Goal: Information Seeking & Learning: Compare options

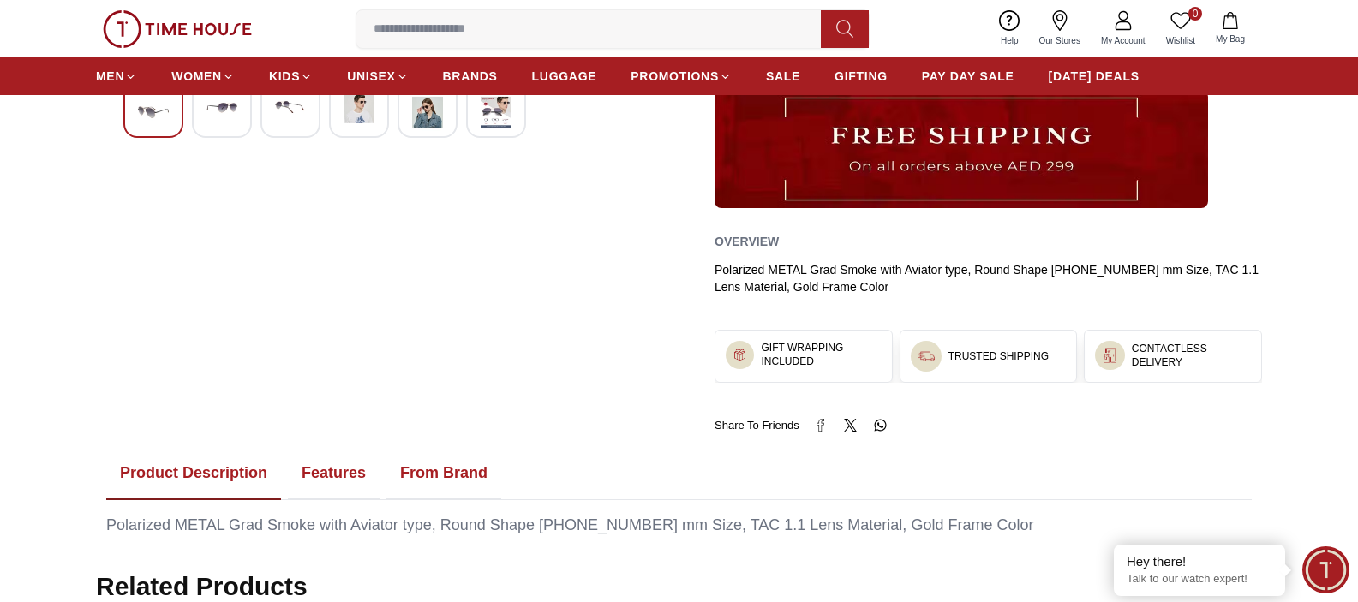
scroll to position [804, 0]
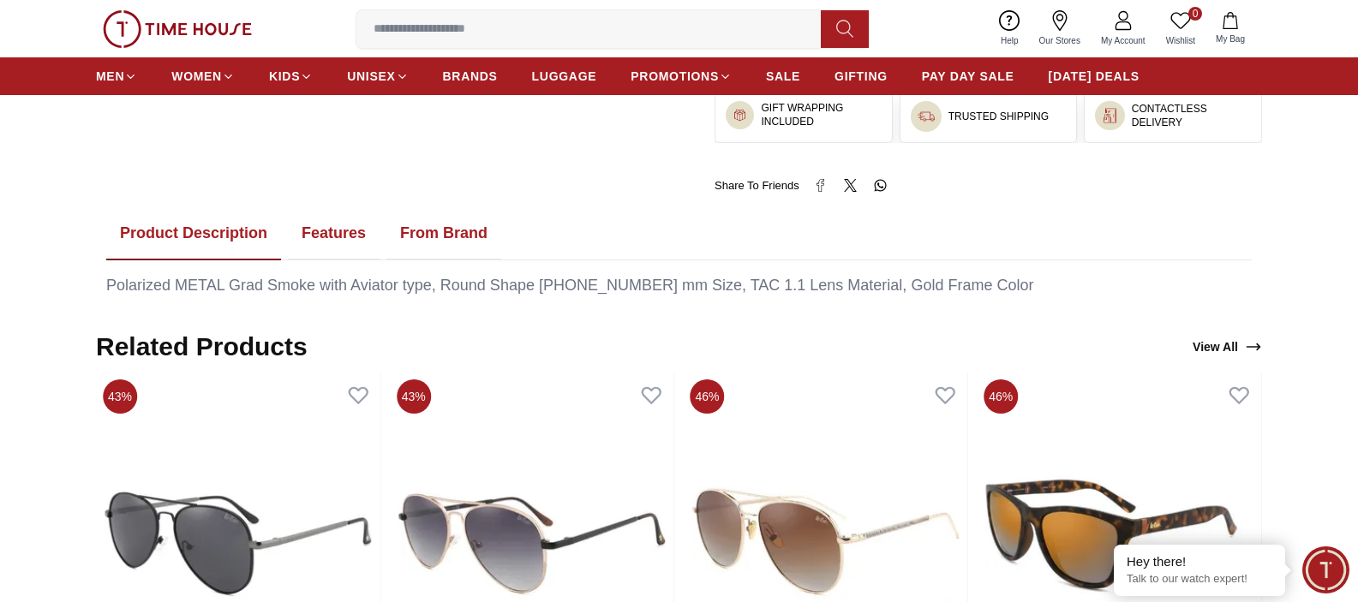
click at [347, 247] on button "Features" at bounding box center [334, 233] width 92 height 53
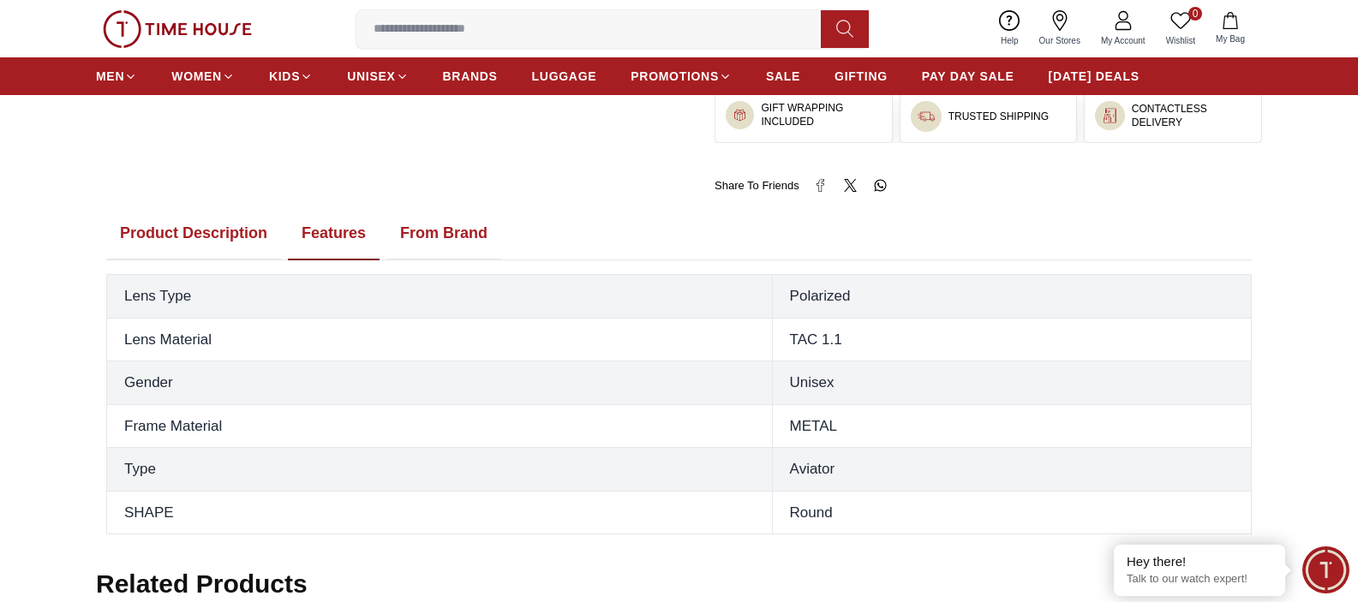
click at [194, 239] on button "Product Description" at bounding box center [193, 233] width 175 height 53
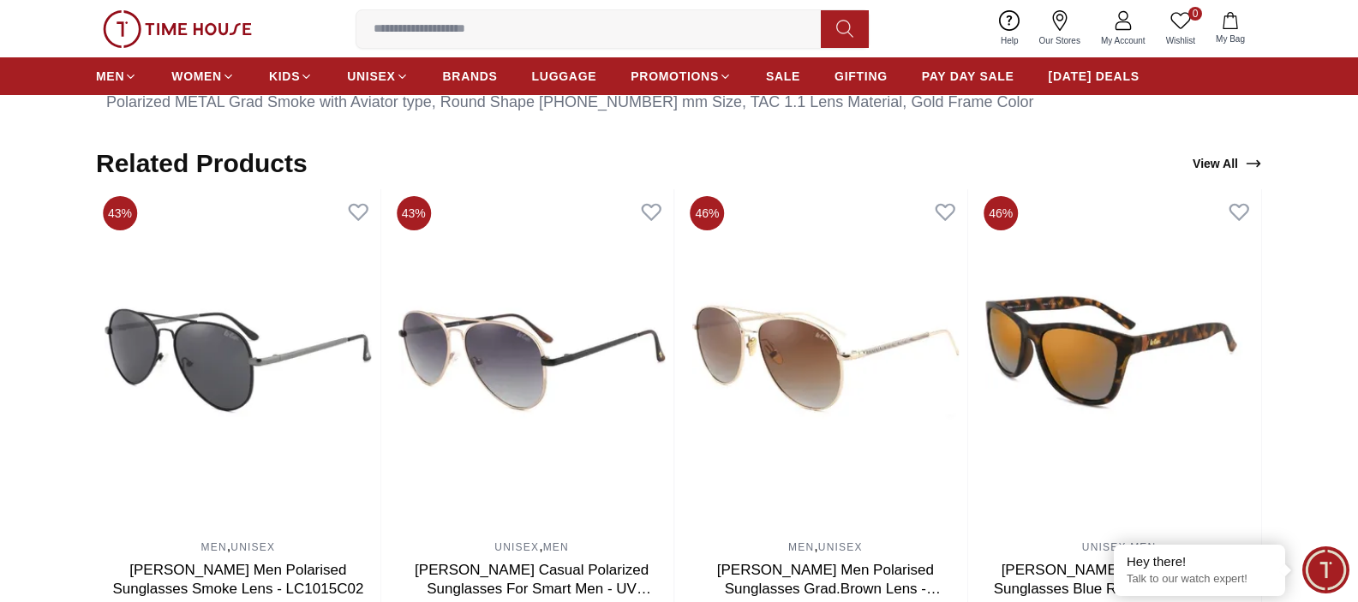
scroll to position [1051, 0]
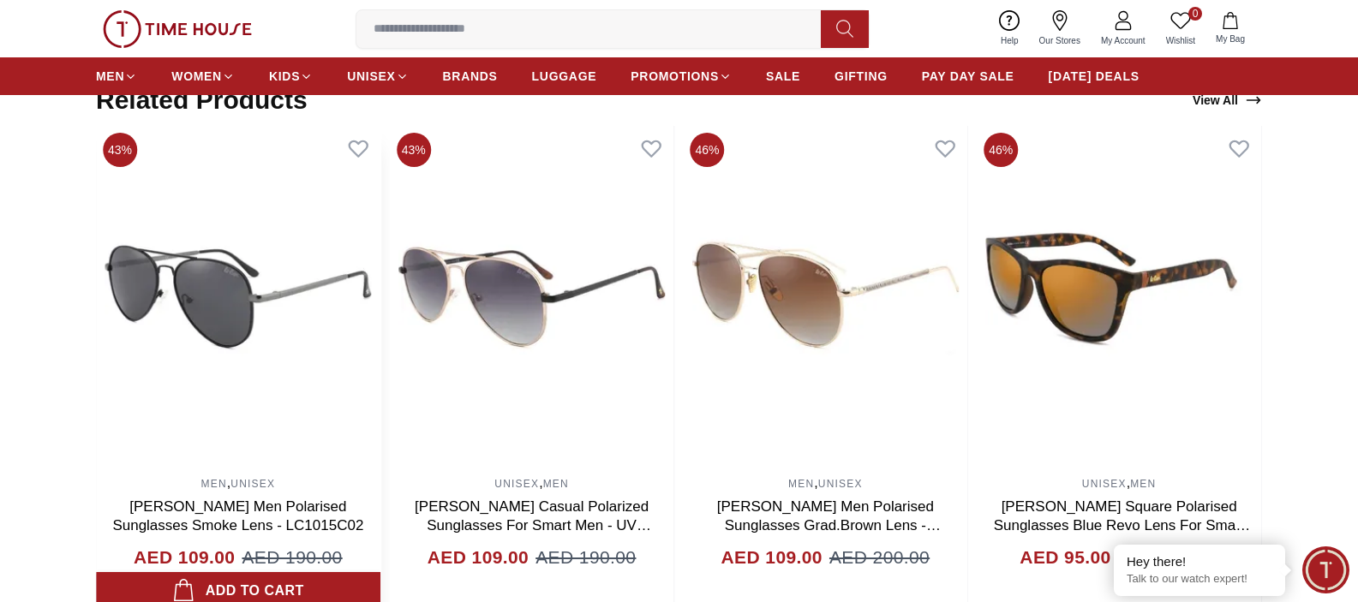
click at [228, 293] on img at bounding box center [238, 297] width 284 height 343
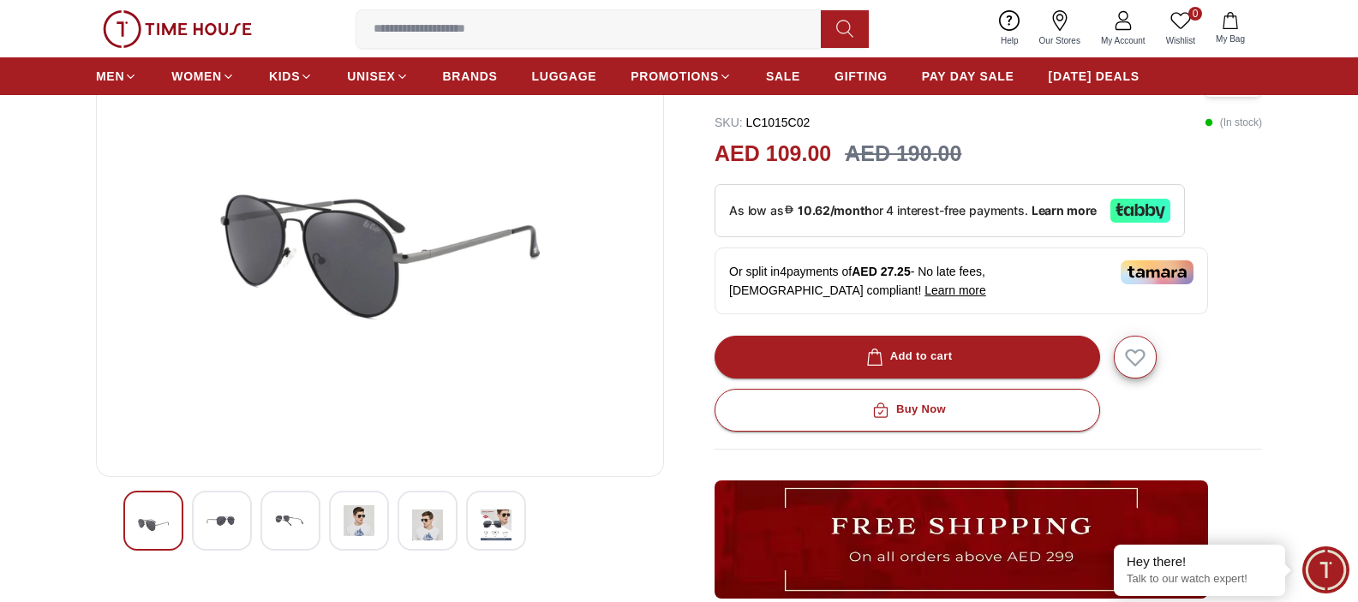
scroll to position [313, 0]
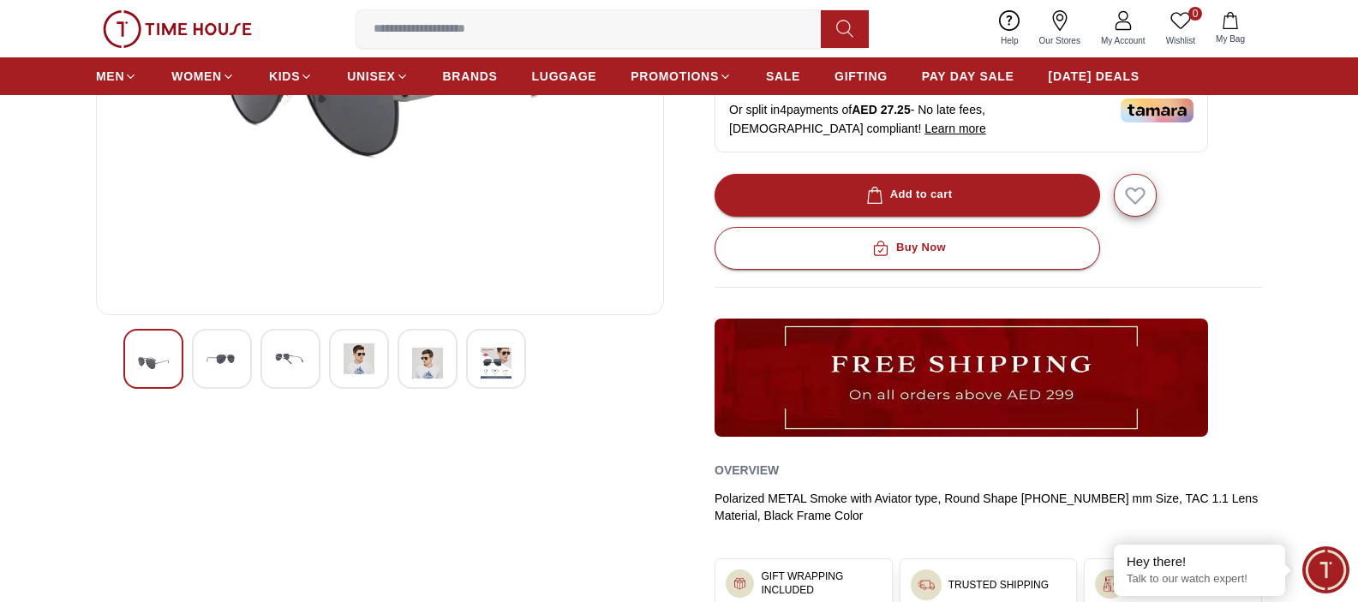
click at [361, 359] on img at bounding box center [358, 358] width 31 height 31
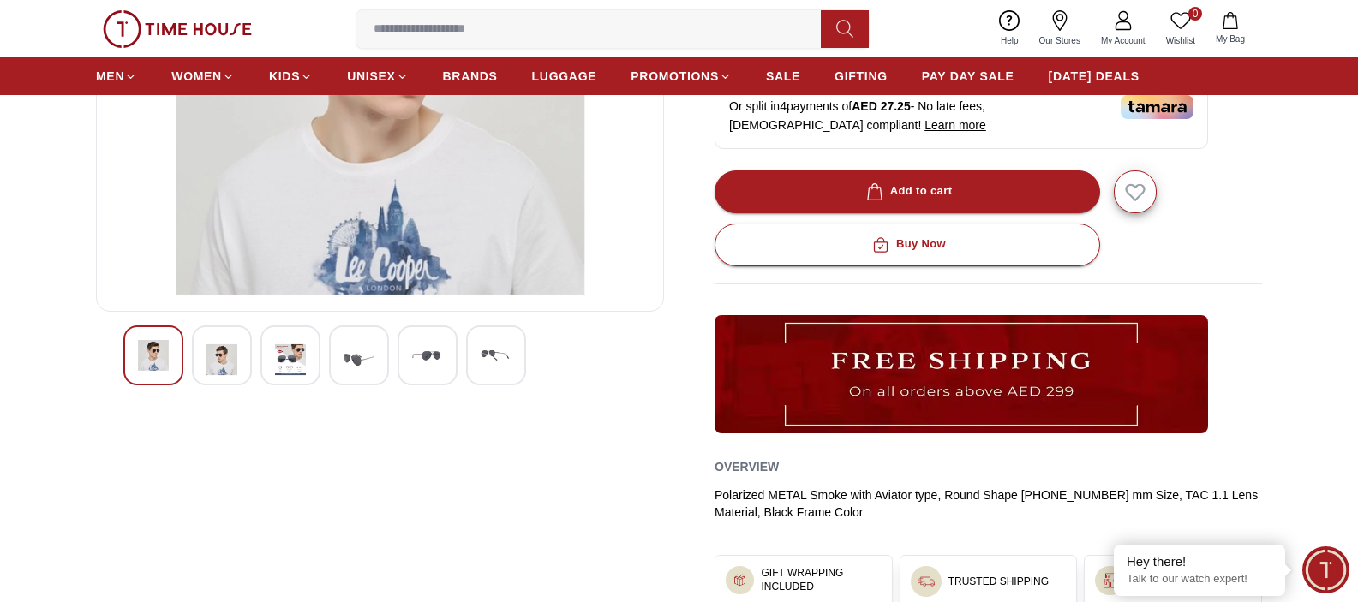
scroll to position [157, 0]
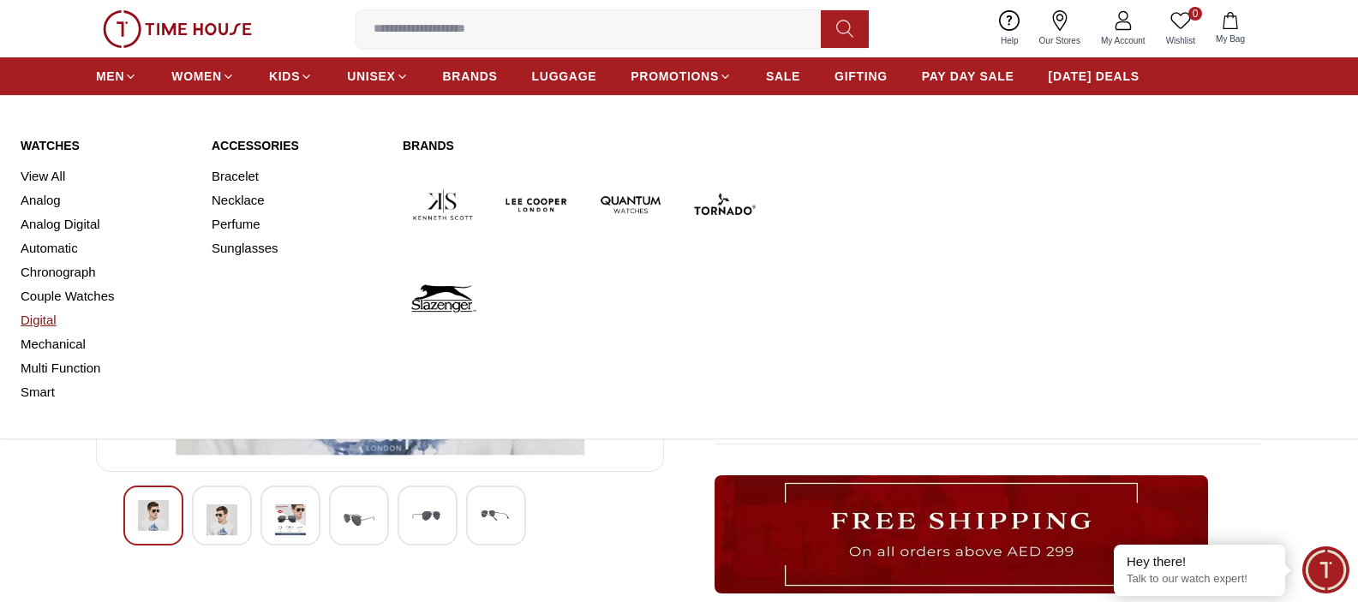
click at [45, 320] on link "Digital" at bounding box center [106, 320] width 170 height 24
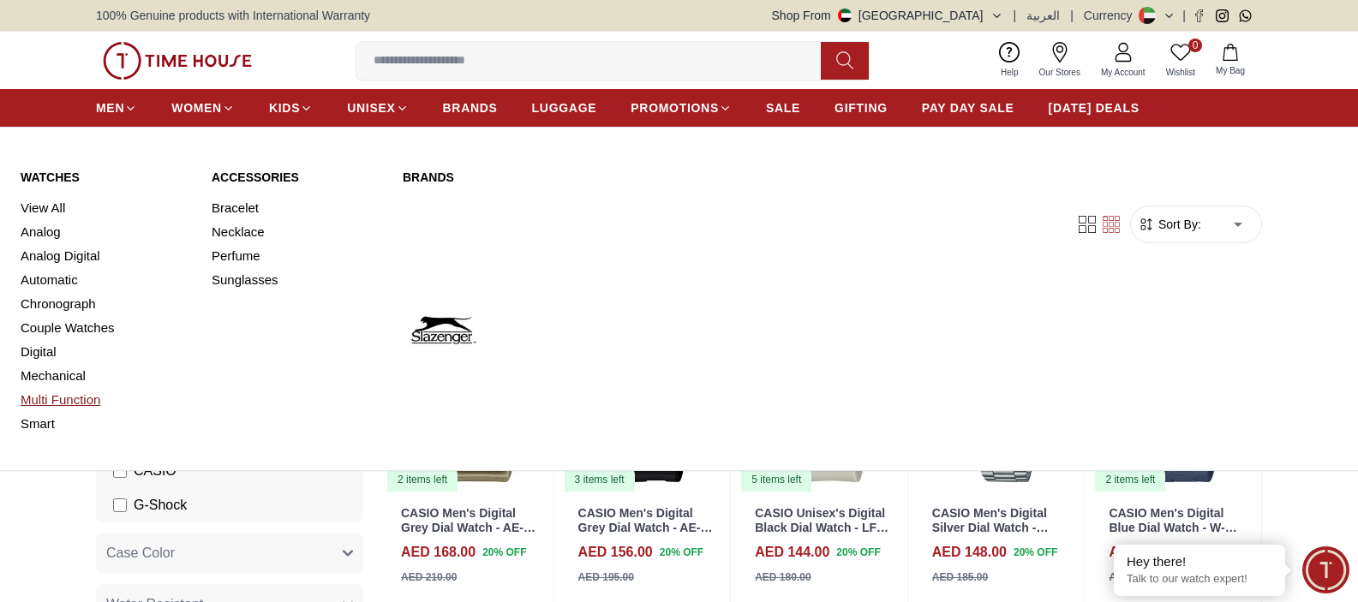
click at [48, 396] on link "Multi Function" at bounding box center [106, 400] width 170 height 24
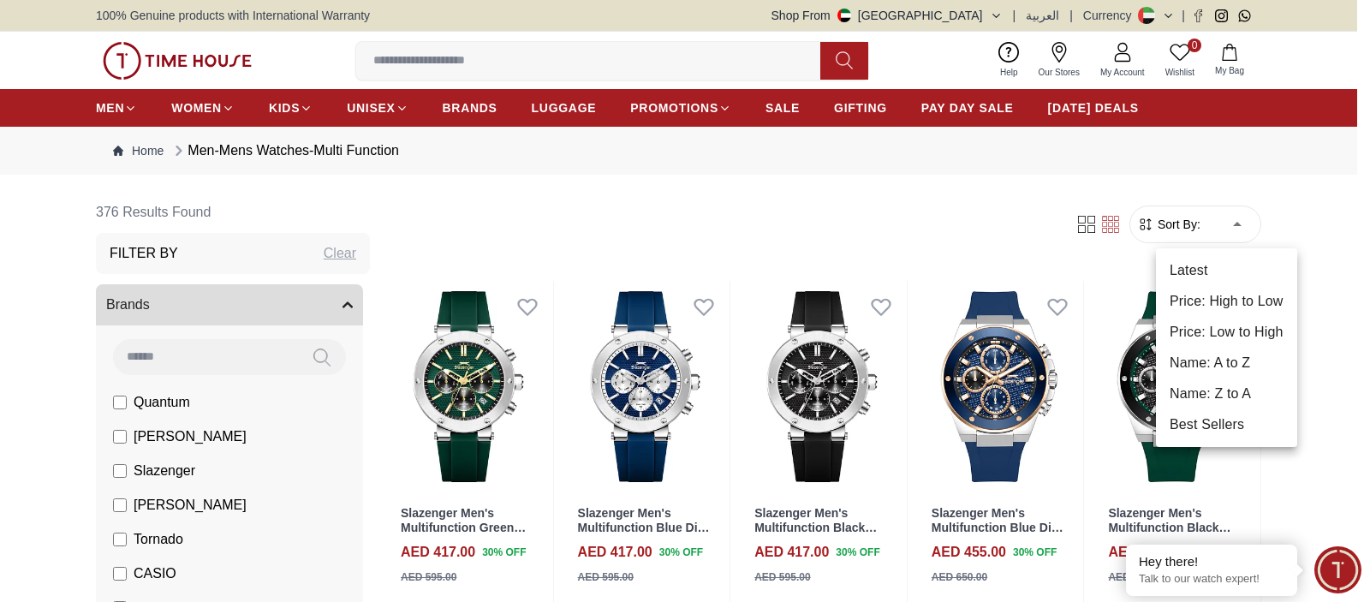
click at [1221, 335] on li "Price: Low to High" at bounding box center [1226, 332] width 141 height 31
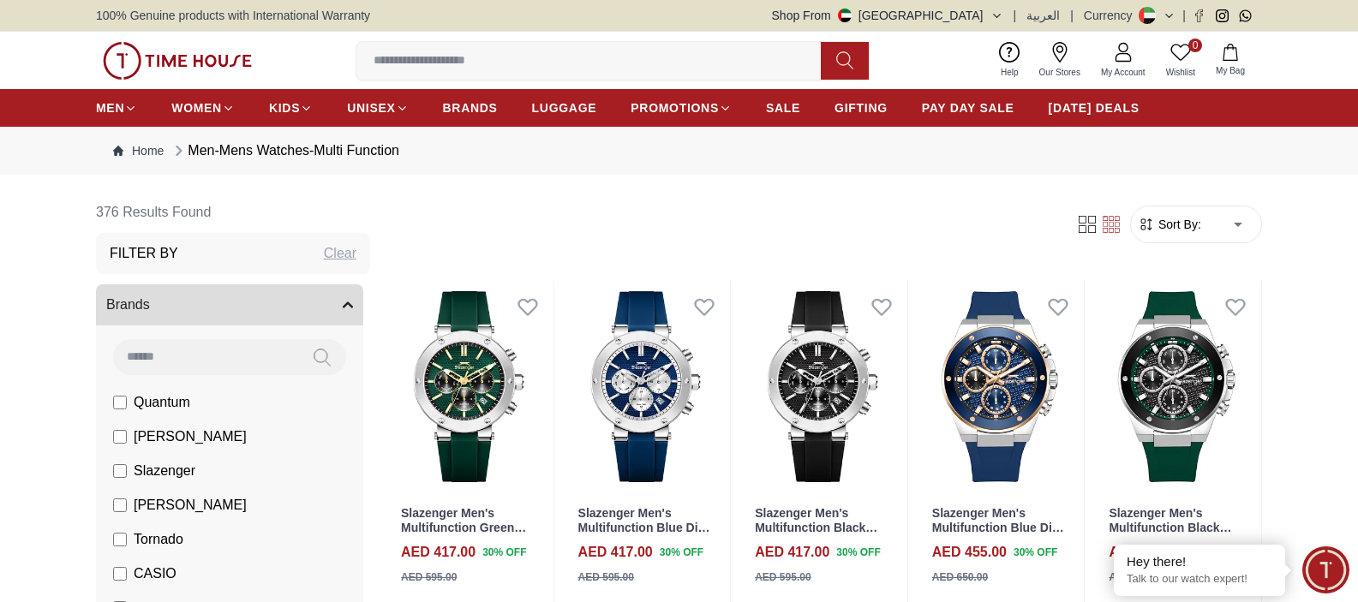
type input "*"
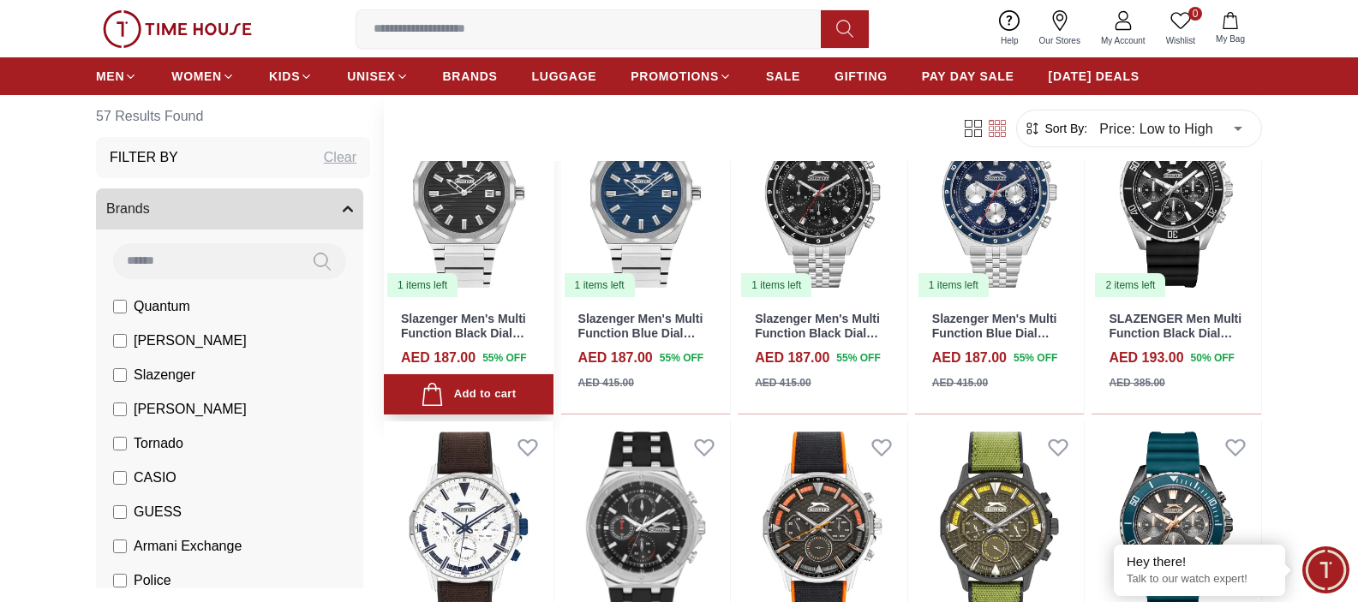
scroll to position [737, 0]
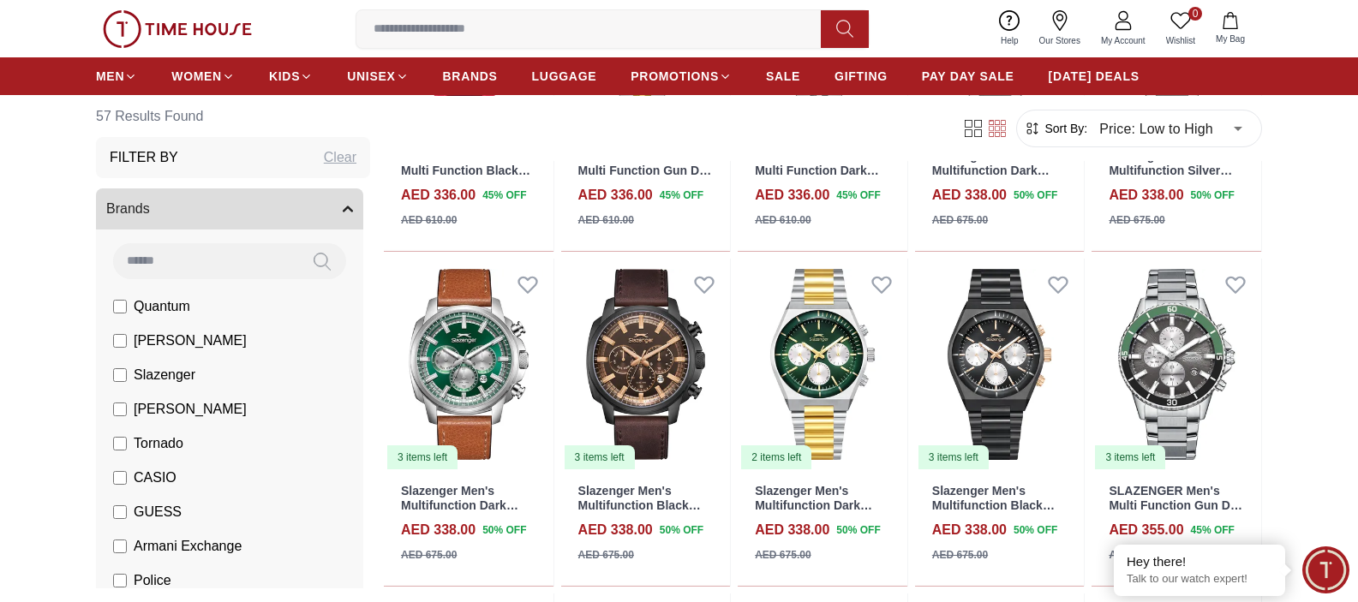
scroll to position [2033, 0]
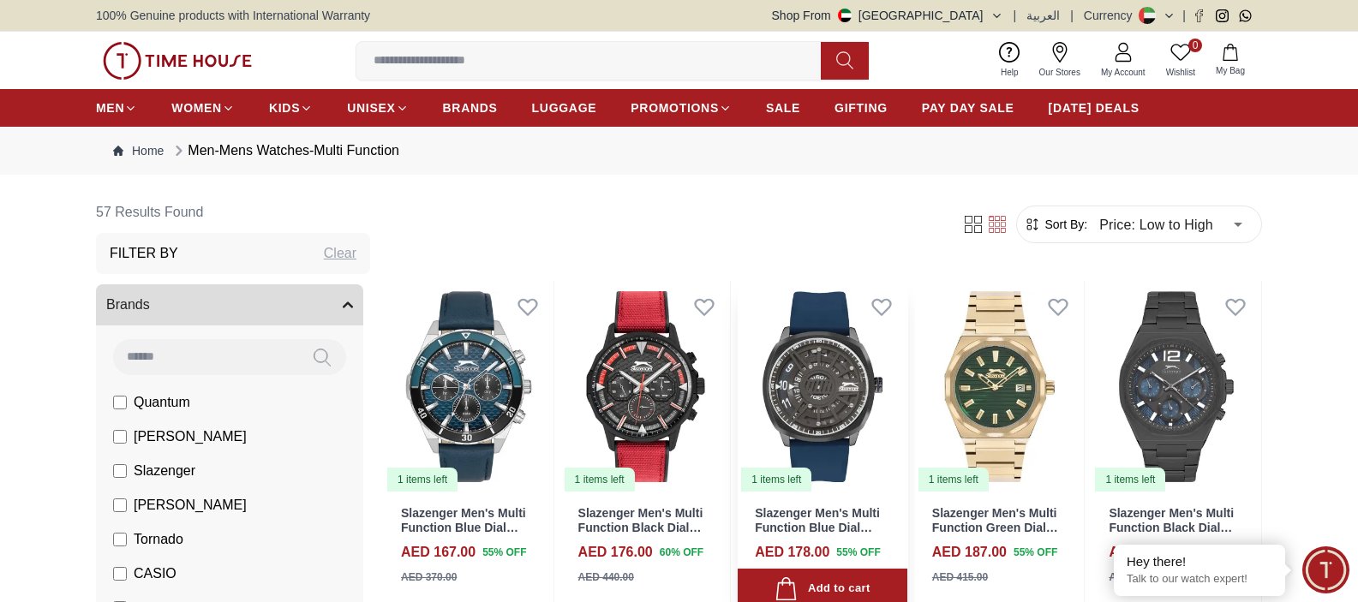
click at [848, 379] on img at bounding box center [822, 387] width 170 height 212
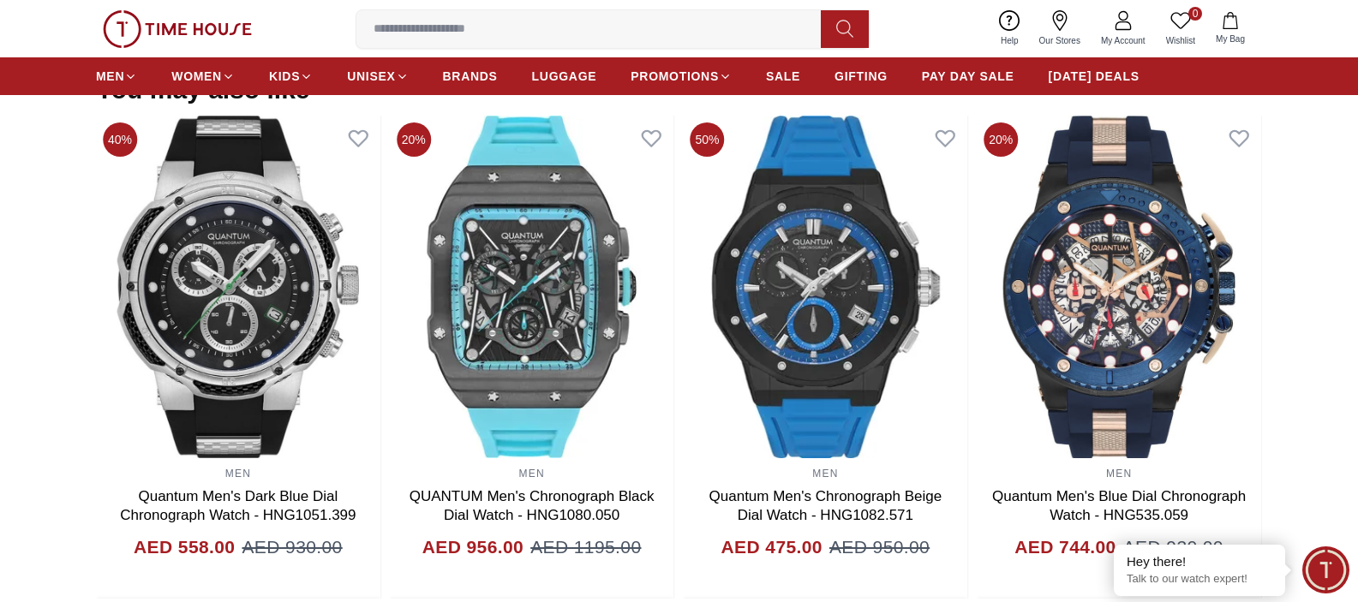
scroll to position [1607, 0]
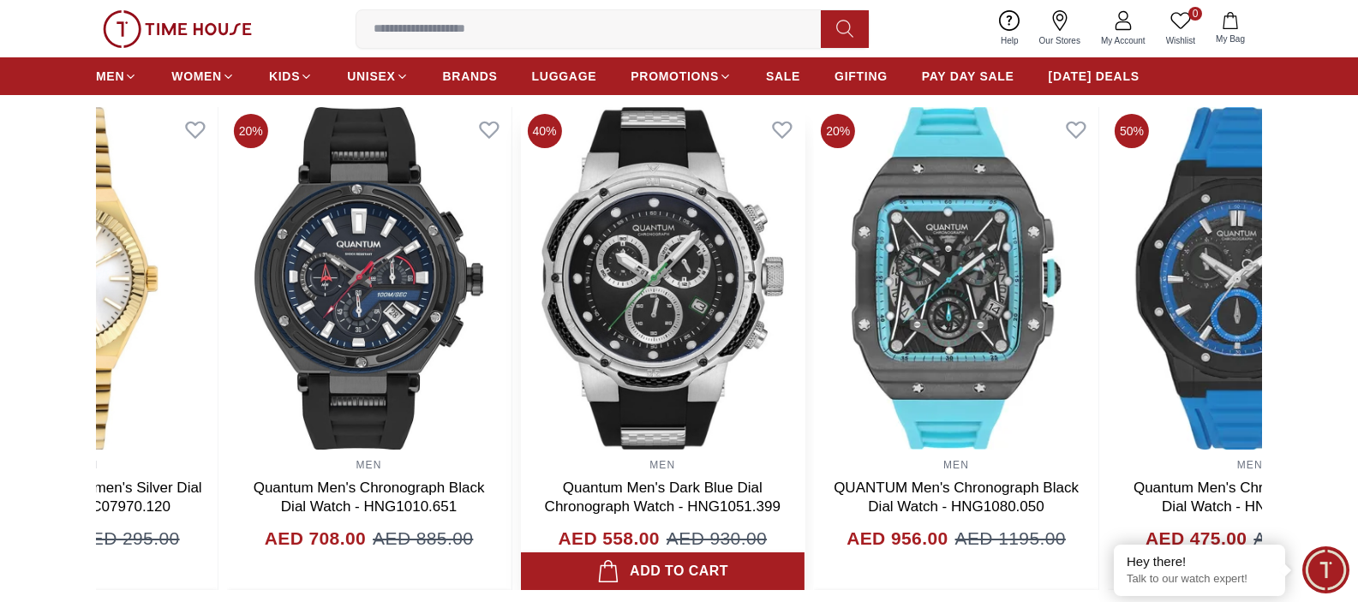
click at [520, 385] on img at bounding box center [662, 278] width 284 height 343
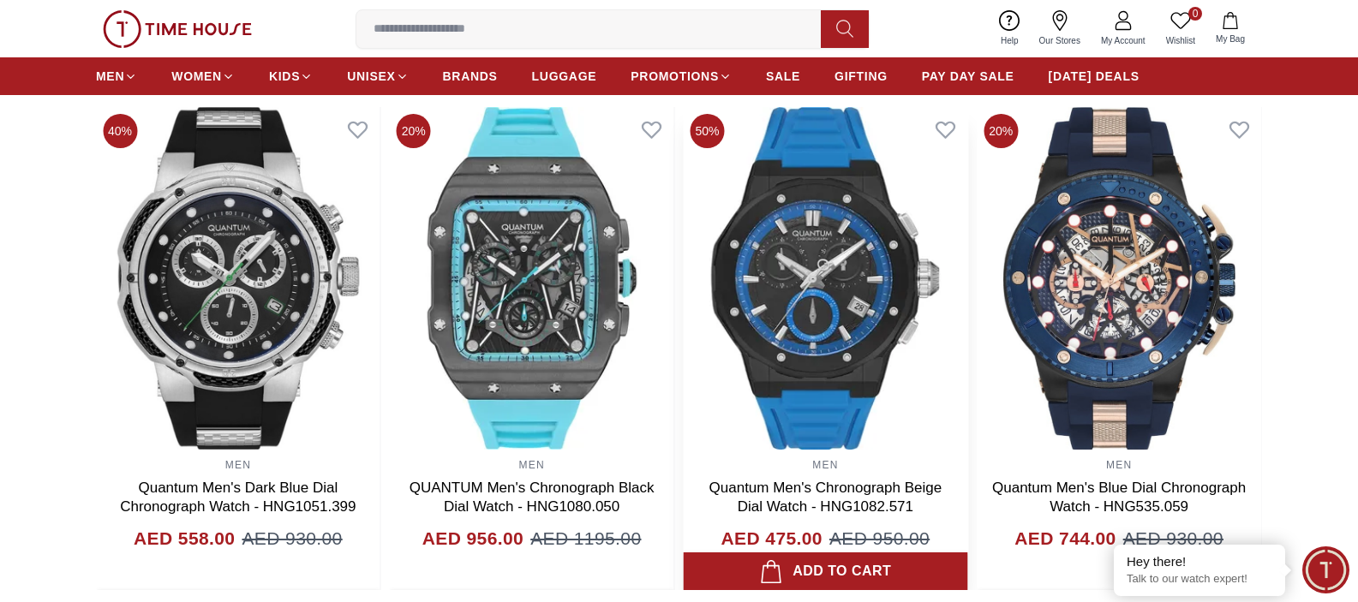
click at [683, 341] on img at bounding box center [825, 278] width 284 height 343
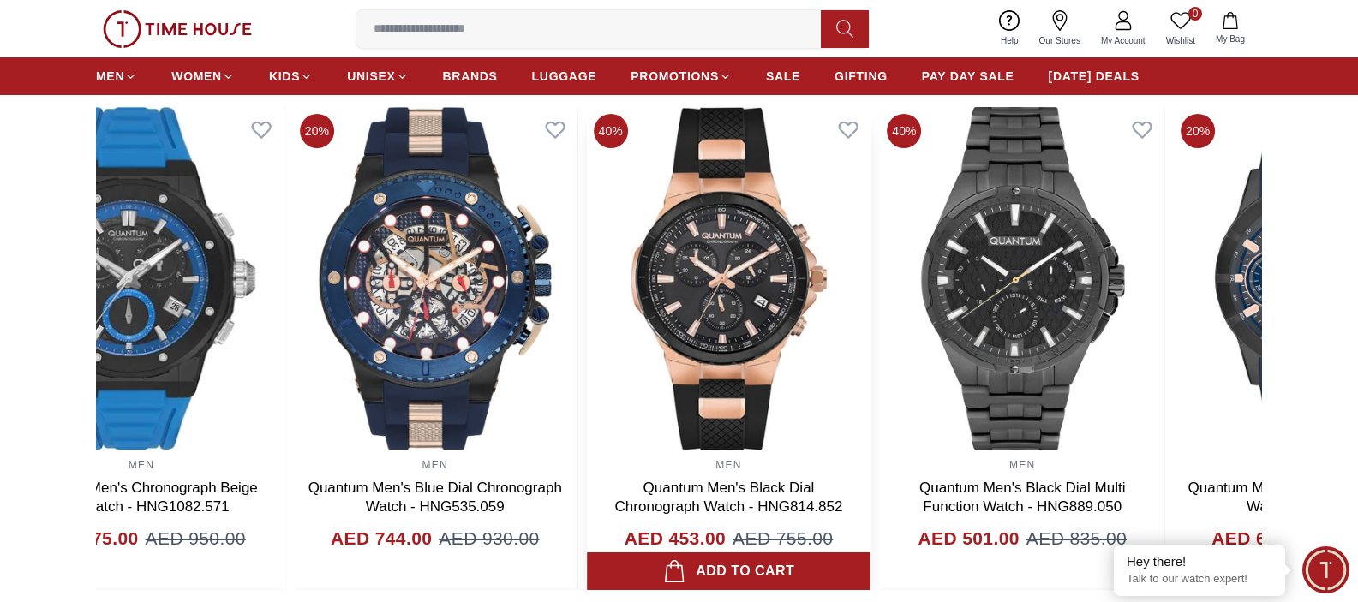
click at [587, 324] on img at bounding box center [729, 278] width 284 height 343
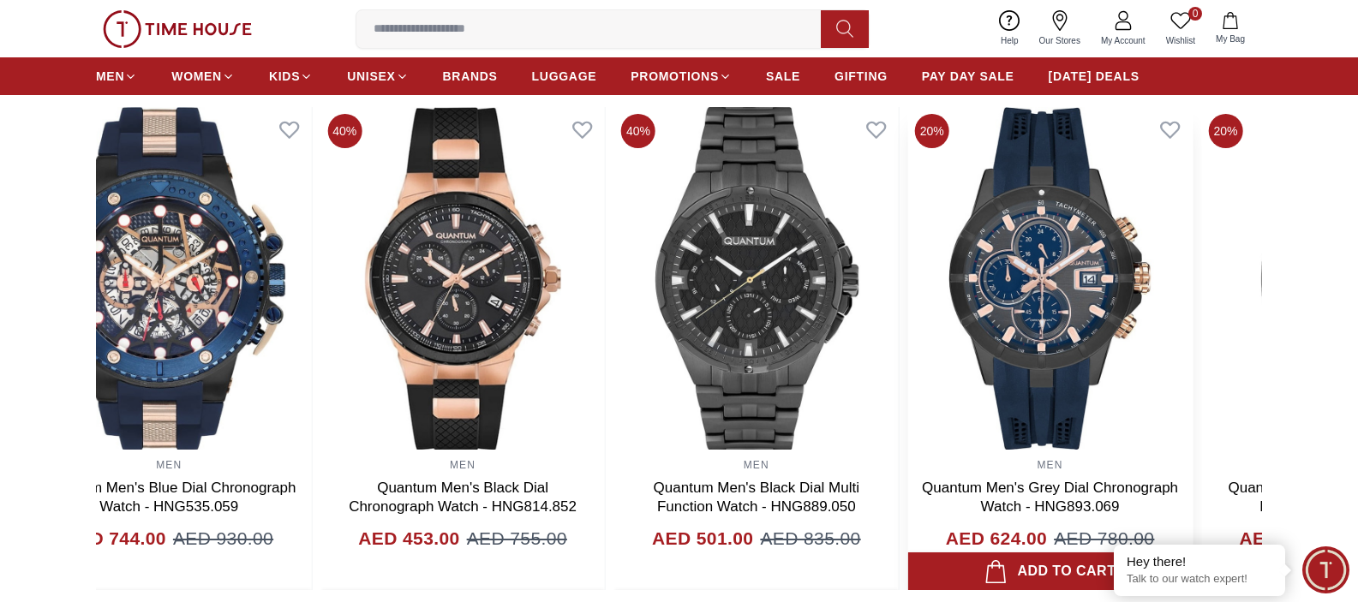
click at [908, 348] on img at bounding box center [1050, 278] width 284 height 343
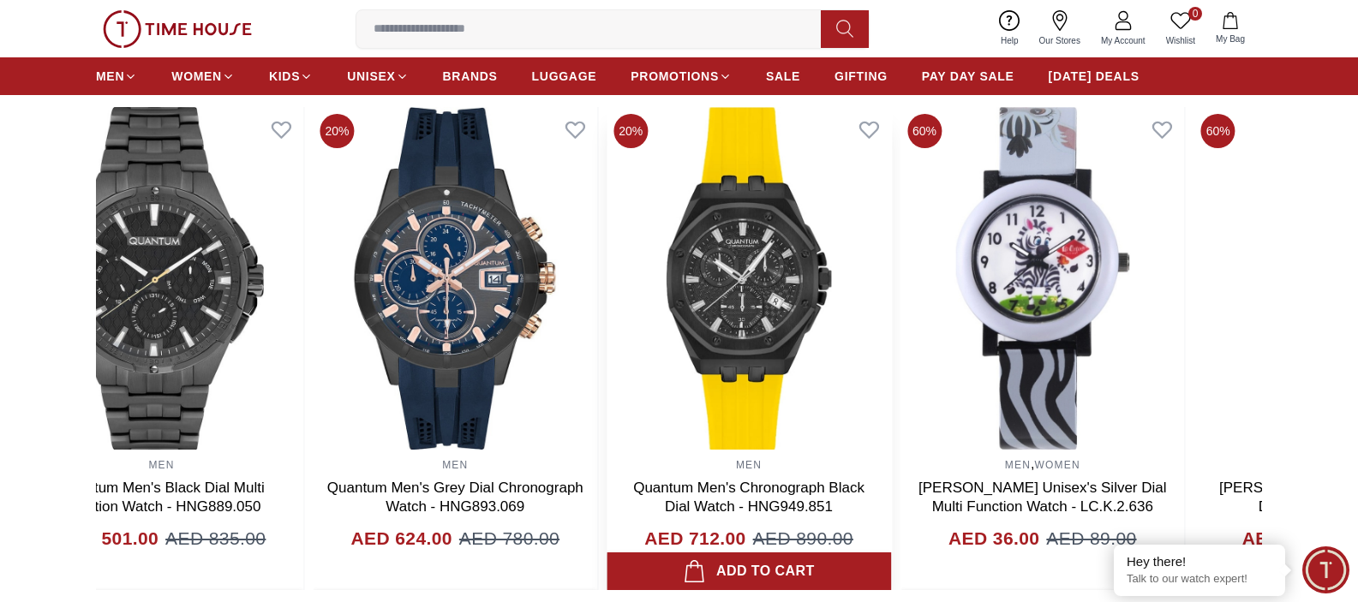
click at [606, 308] on img at bounding box center [748, 278] width 284 height 343
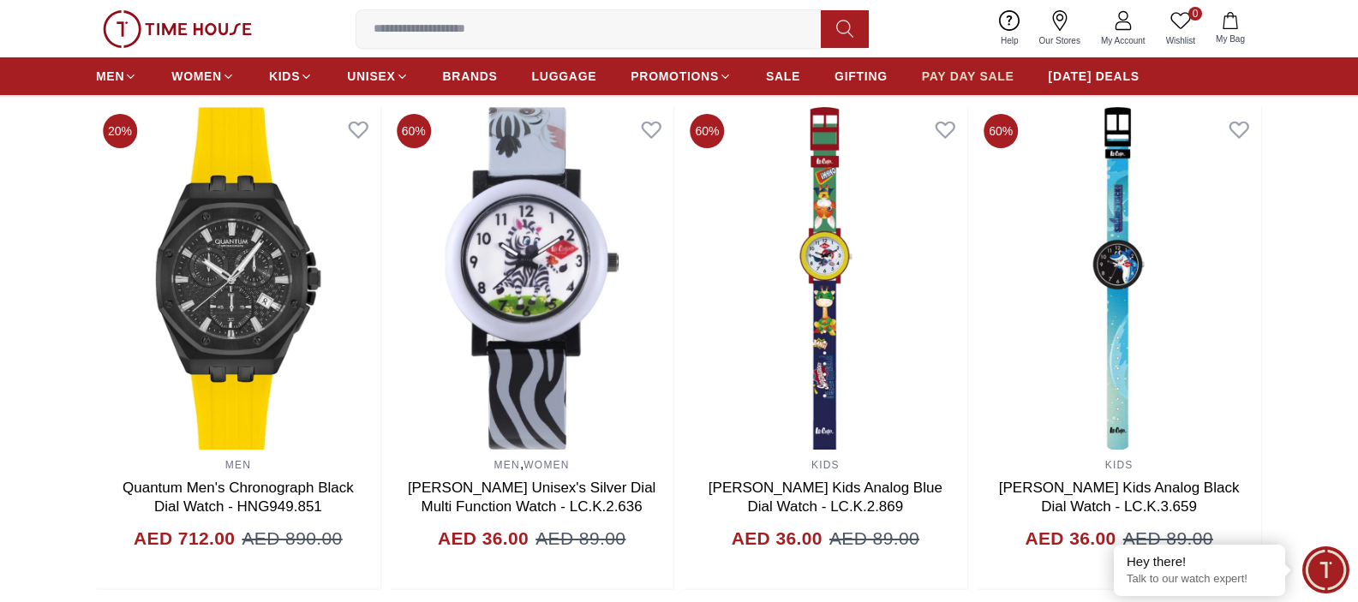
click at [996, 76] on span "PAY DAY SALE" at bounding box center [968, 76] width 92 height 17
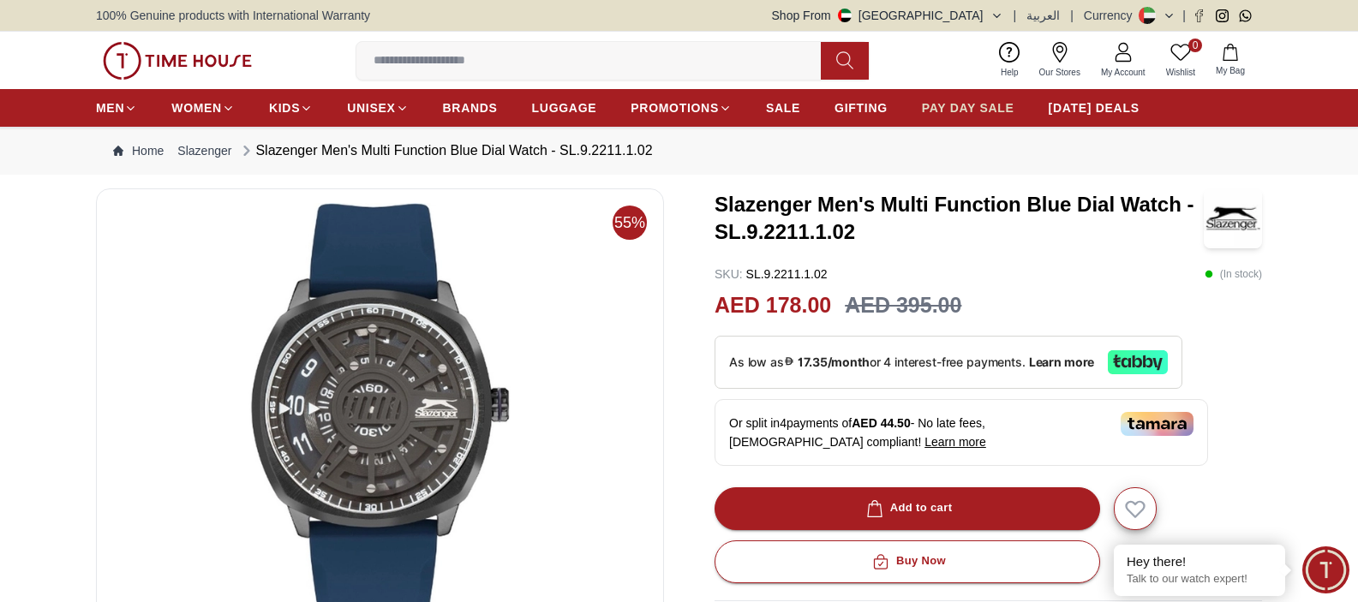
click at [963, 108] on span "PAY DAY SALE" at bounding box center [968, 107] width 92 height 17
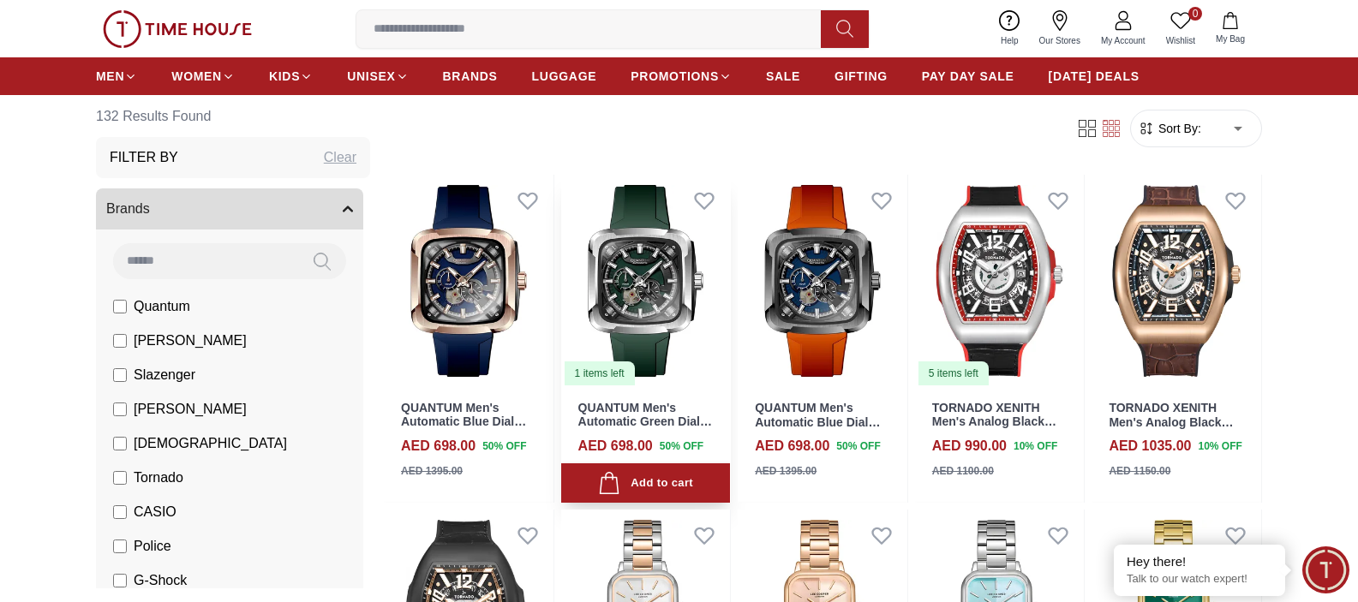
scroll to position [528, 0]
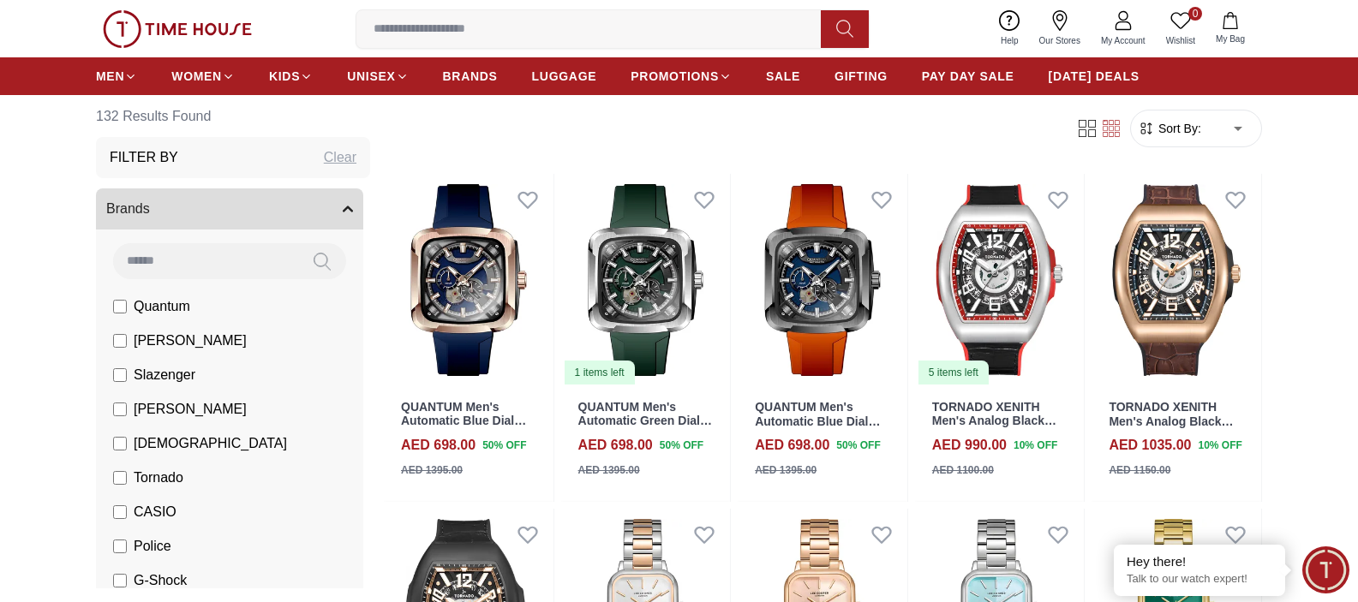
click at [1195, 129] on span "Sort By:" at bounding box center [1178, 128] width 46 height 17
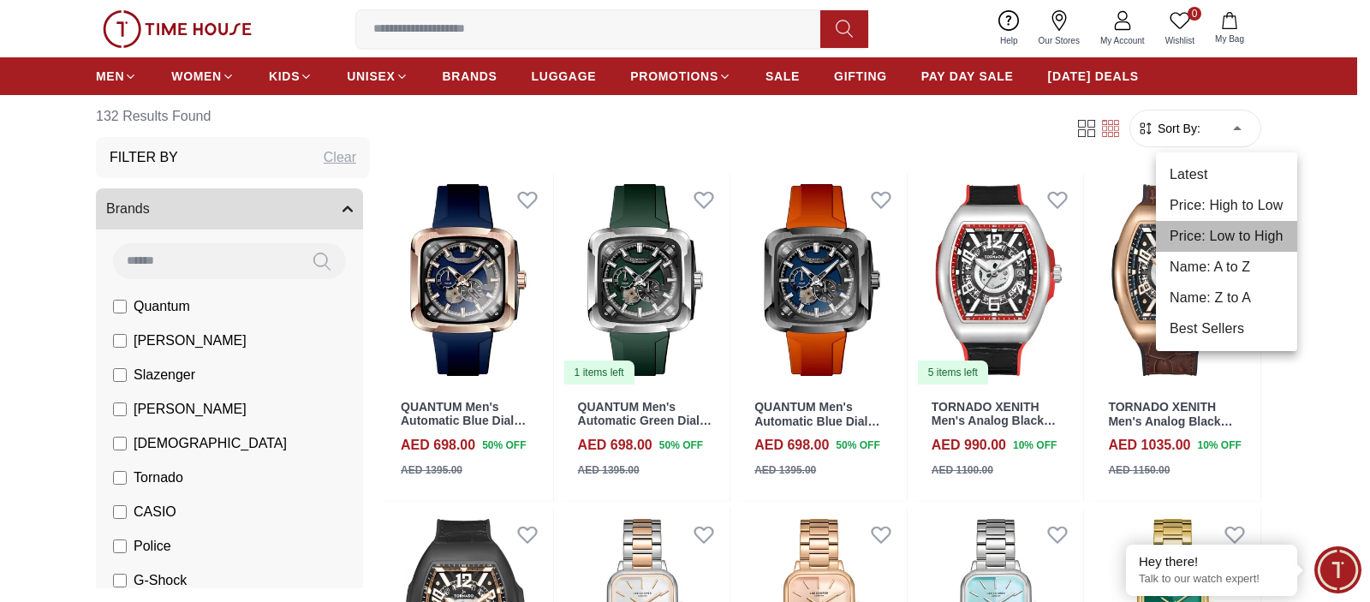
click at [1220, 227] on li "Price: Low to High" at bounding box center [1226, 236] width 141 height 31
type input "*"
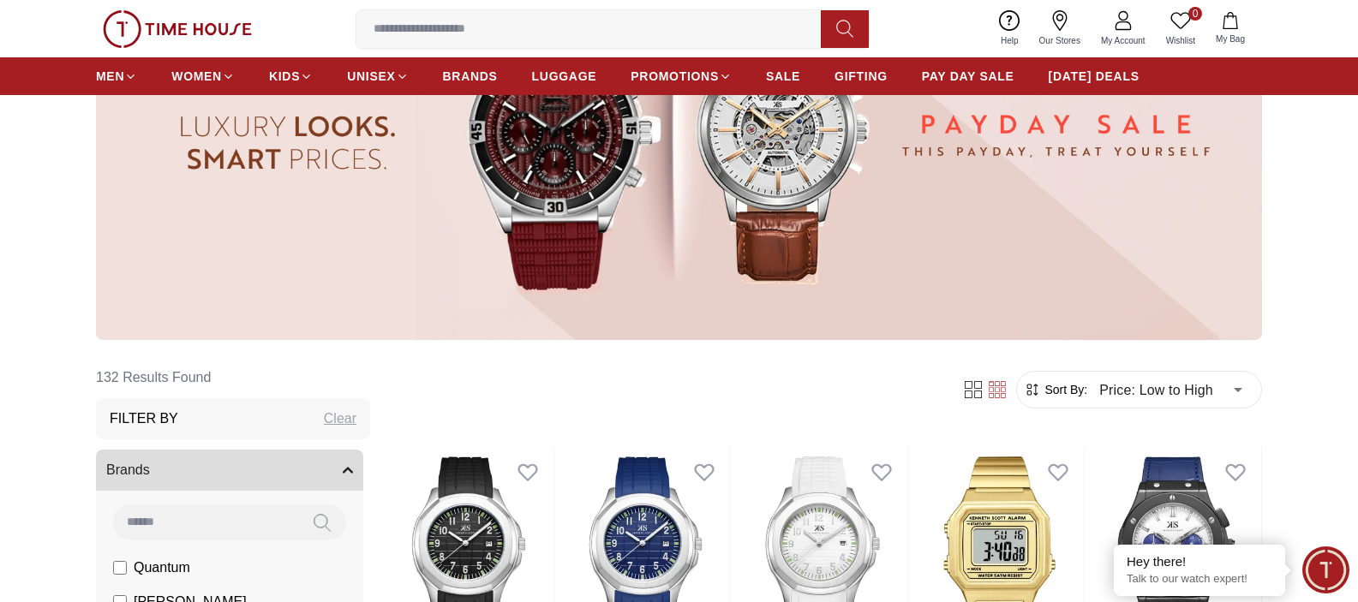
scroll to position [559, 0]
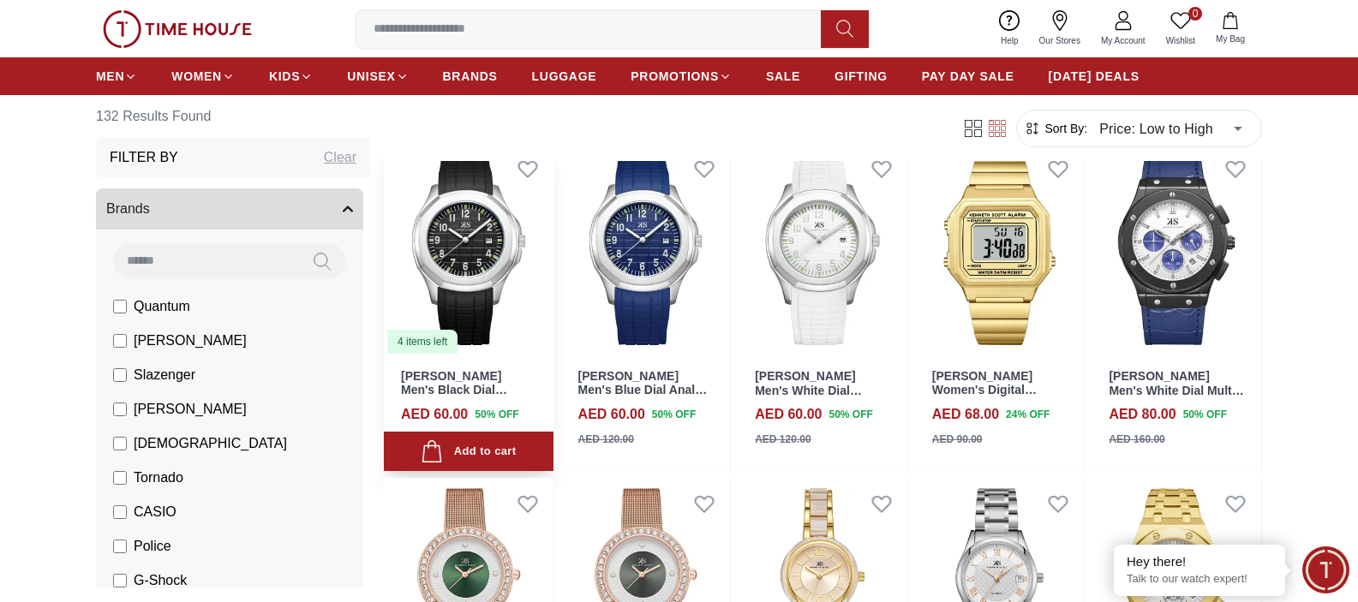
click at [492, 260] on img at bounding box center [469, 249] width 170 height 212
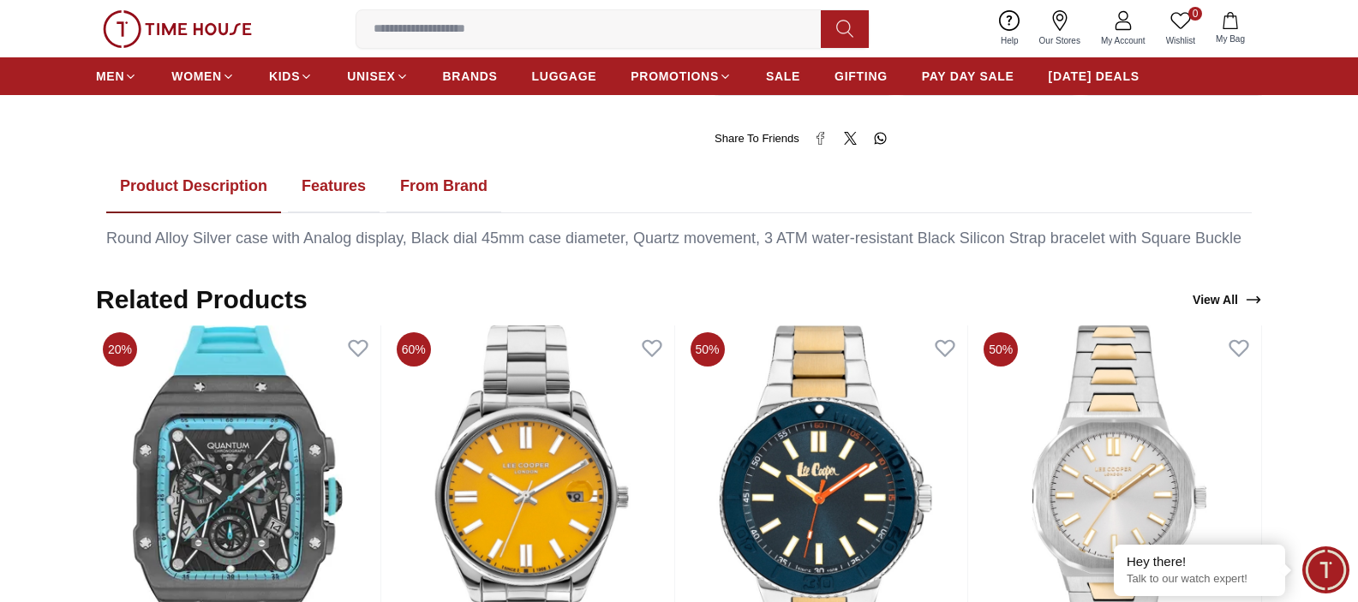
scroll to position [862, 0]
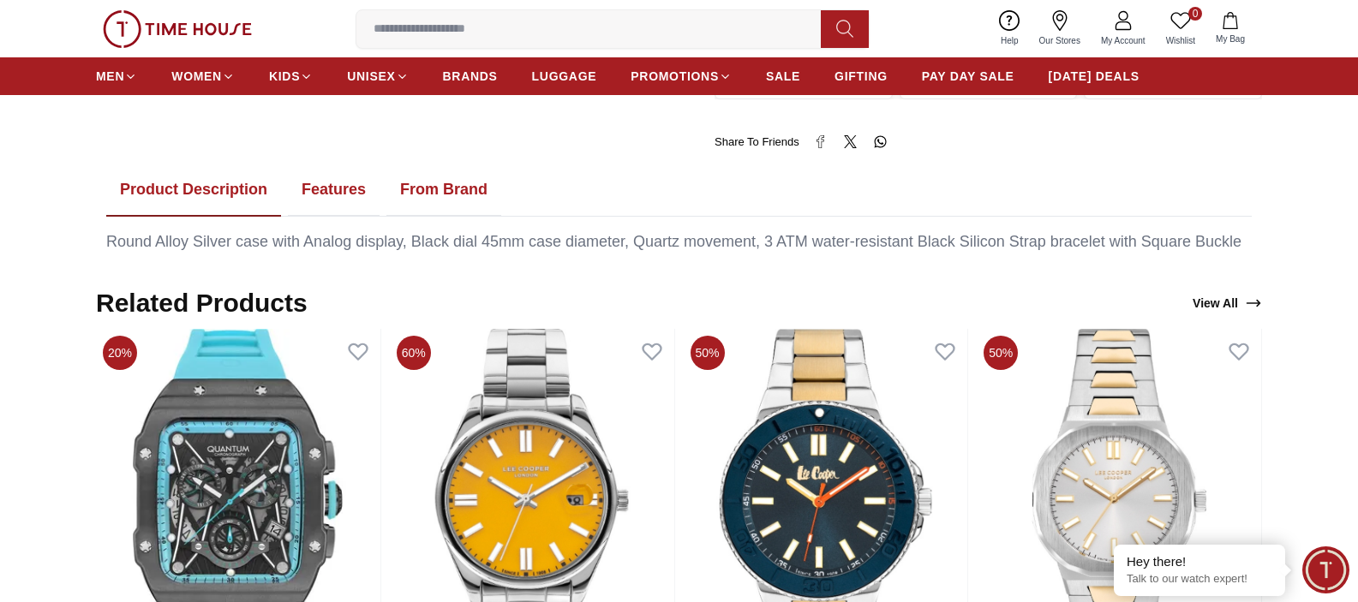
click at [333, 189] on button "Features" at bounding box center [334, 190] width 92 height 53
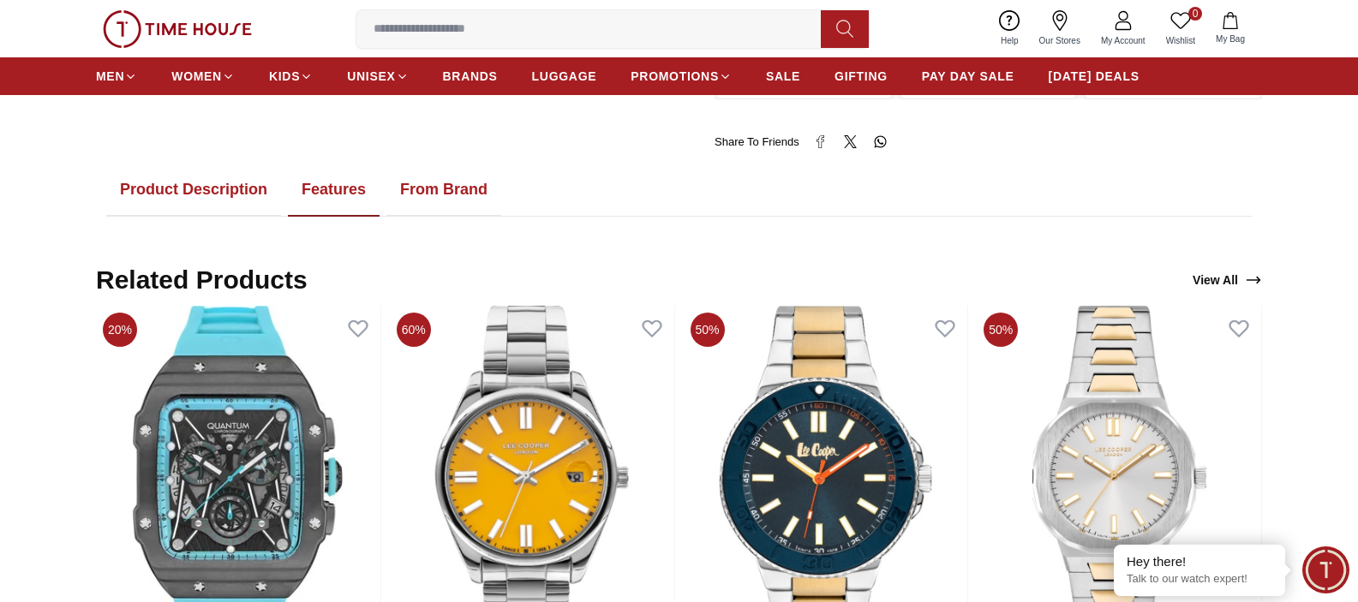
click at [448, 194] on button "From Brand" at bounding box center [443, 190] width 115 height 53
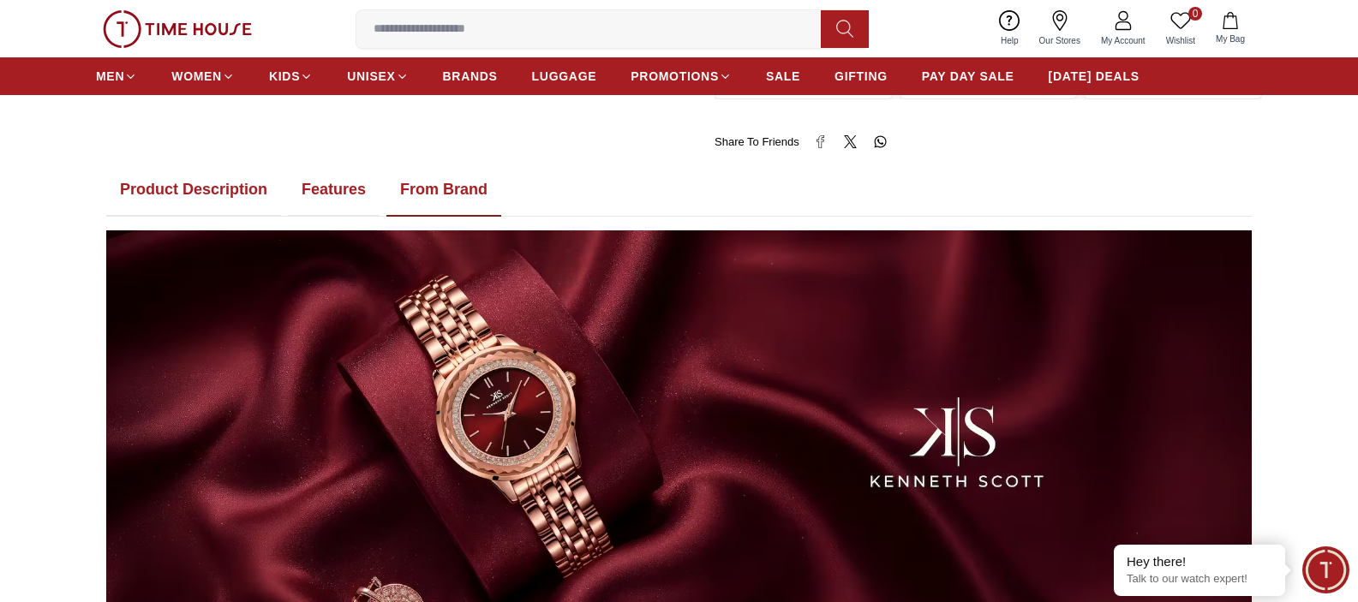
click at [174, 196] on button "Product Description" at bounding box center [193, 190] width 175 height 53
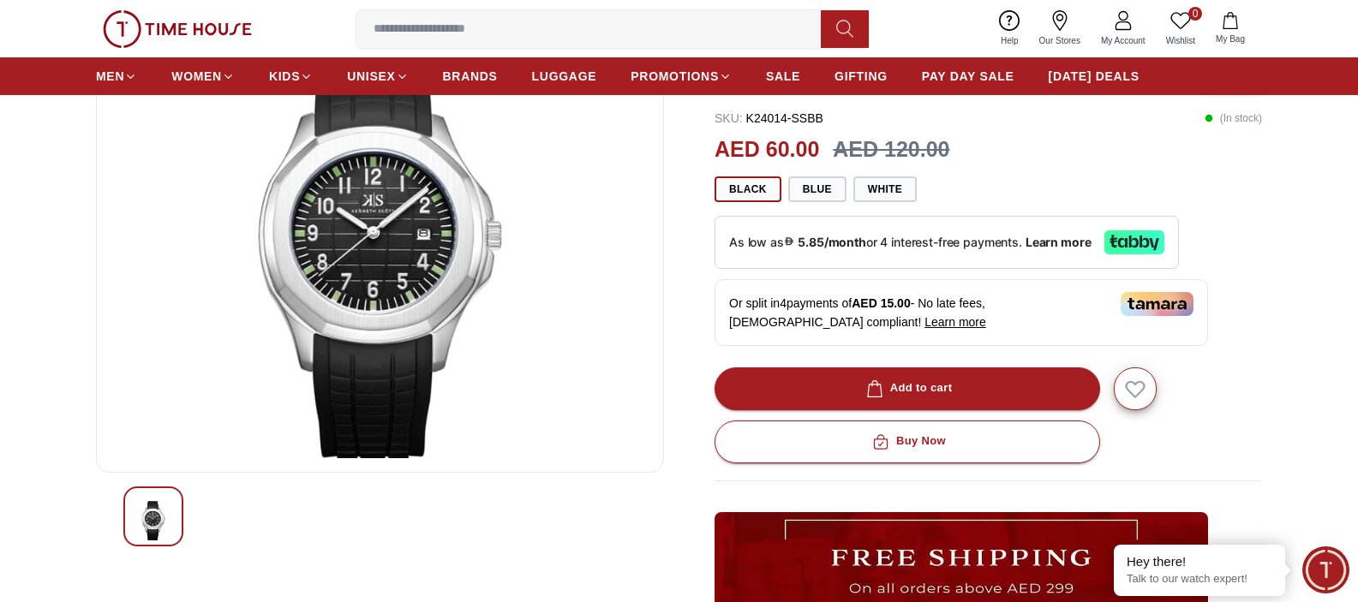
scroll to position [0, 0]
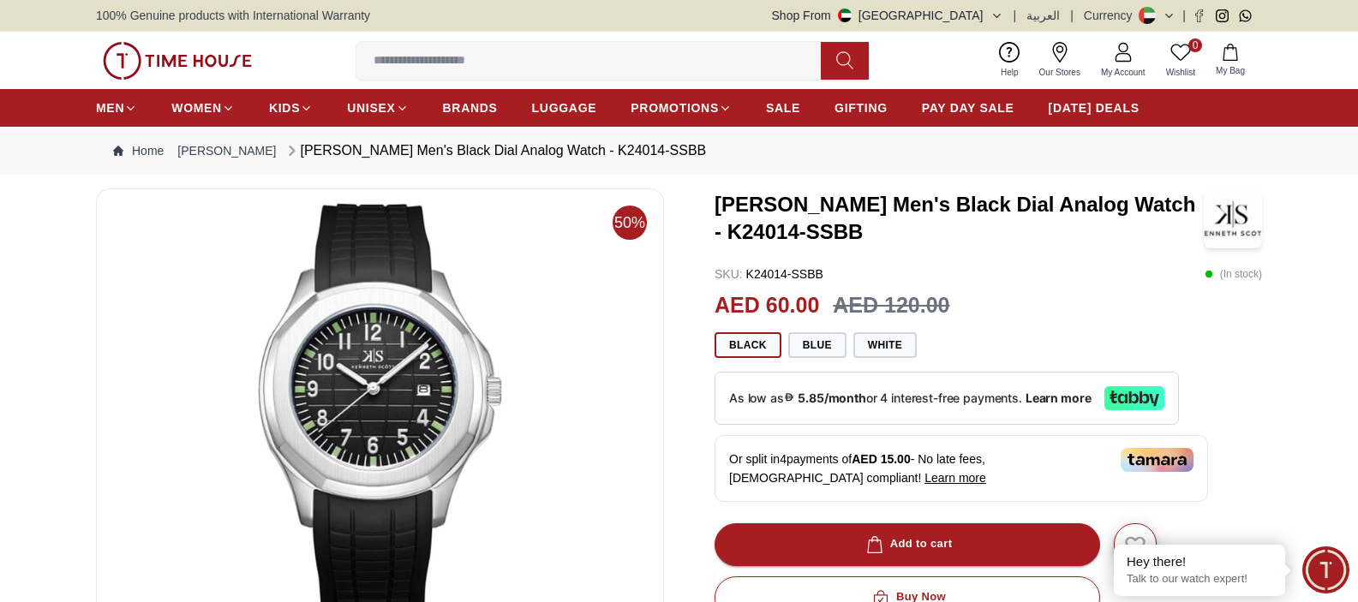
click at [436, 416] on img at bounding box center [379, 408] width 539 height 411
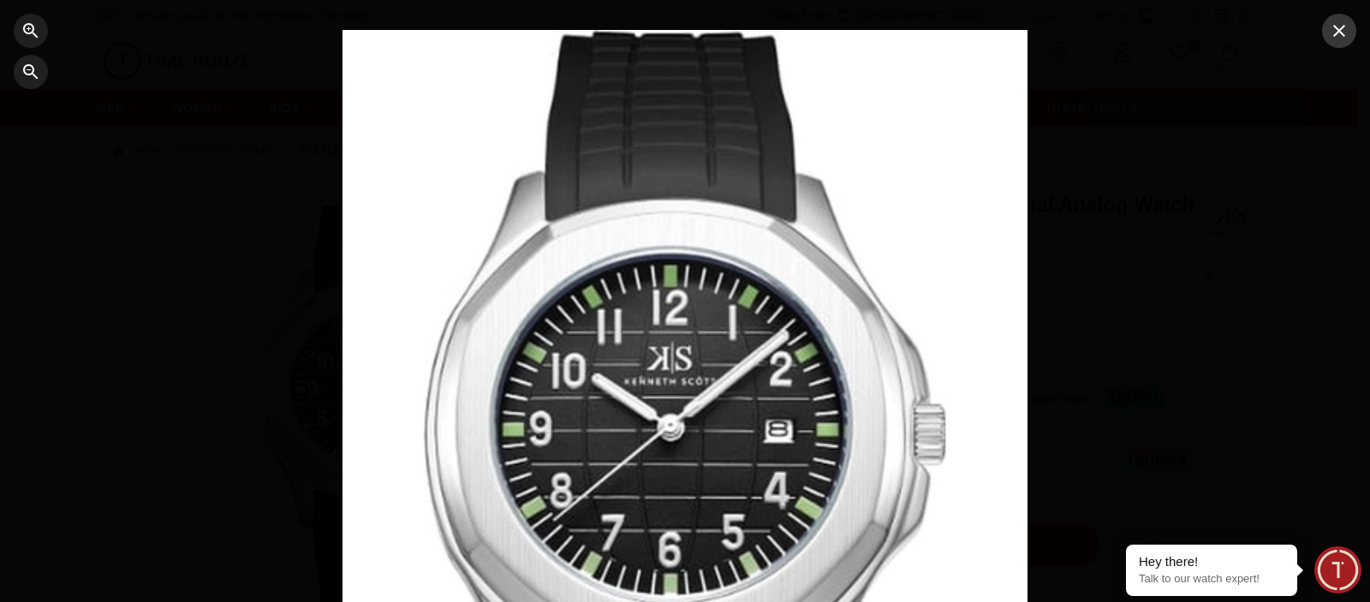
click at [1344, 34] on icon "button" at bounding box center [1339, 31] width 21 height 21
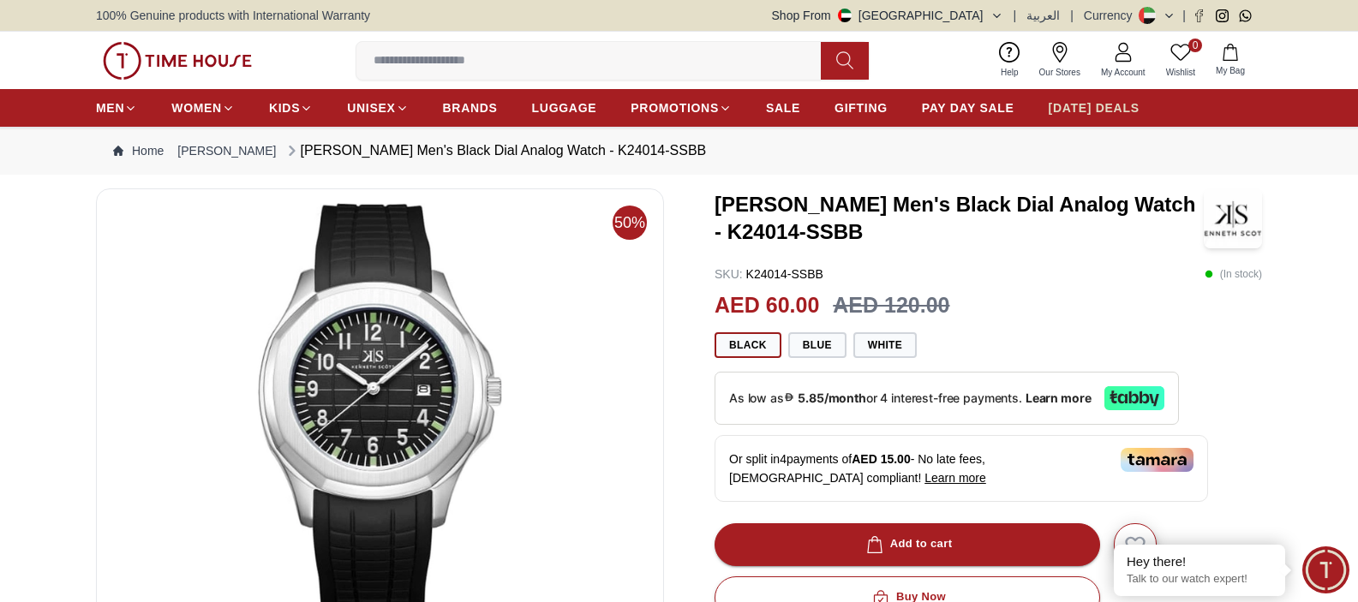
click at [1068, 102] on span "[DATE] DEALS" at bounding box center [1093, 107] width 91 height 17
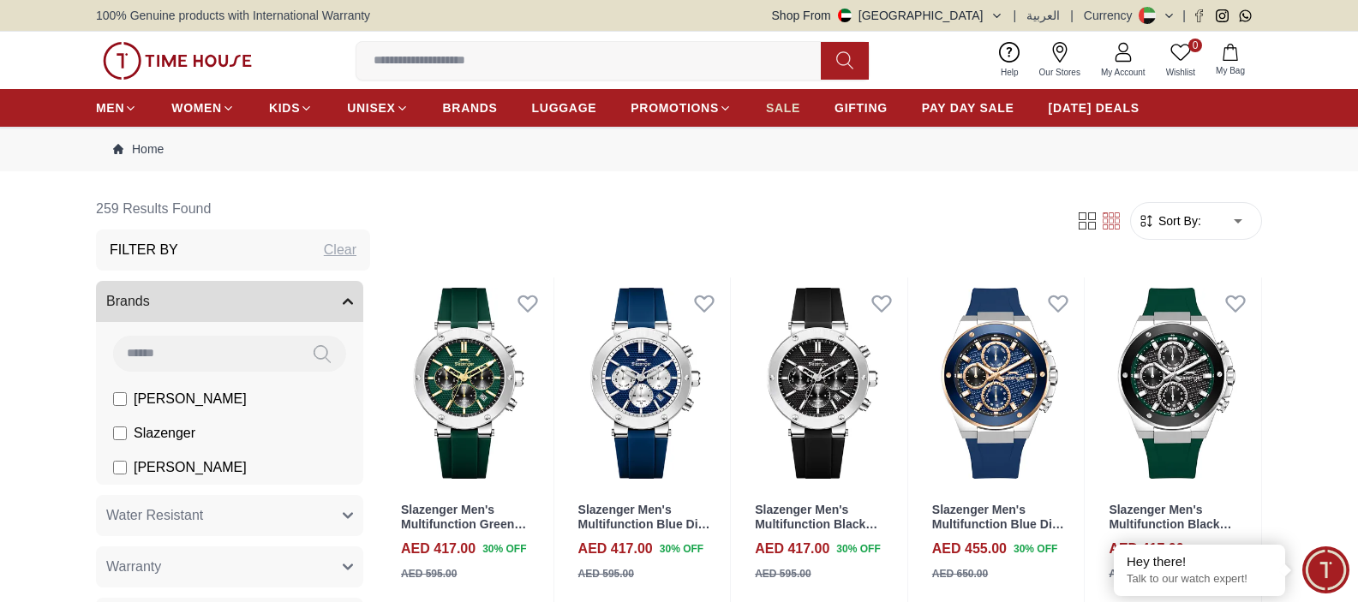
click at [769, 103] on span "SALE" at bounding box center [783, 107] width 34 height 17
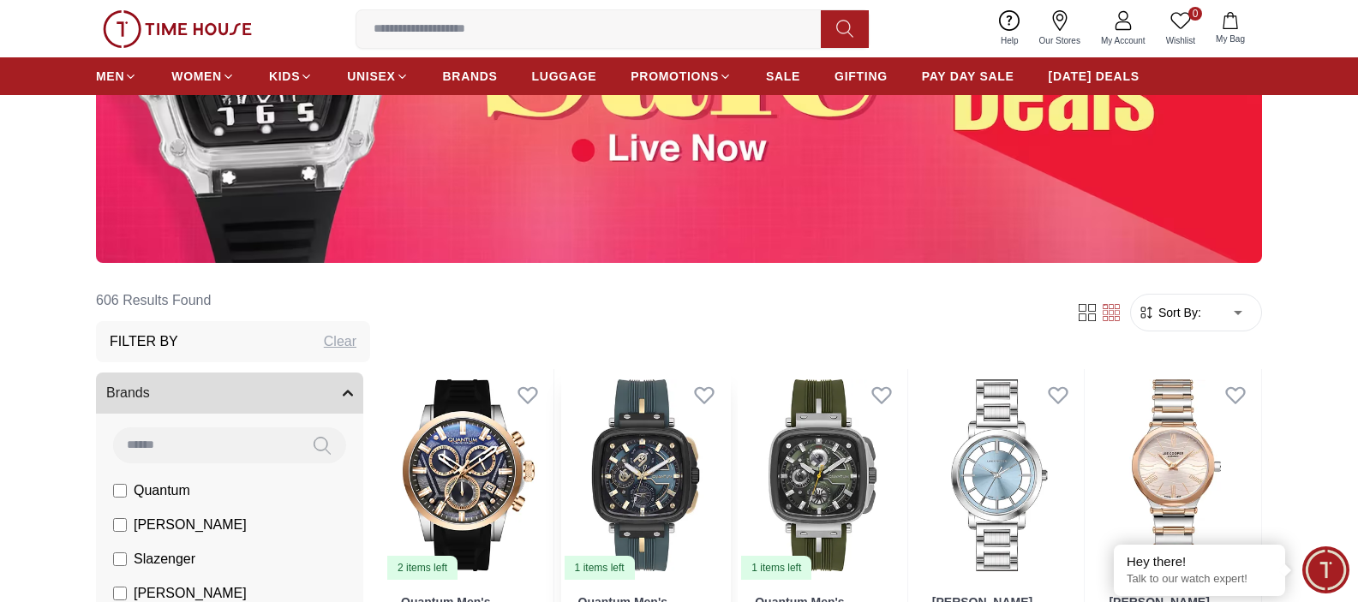
scroll to position [546, 0]
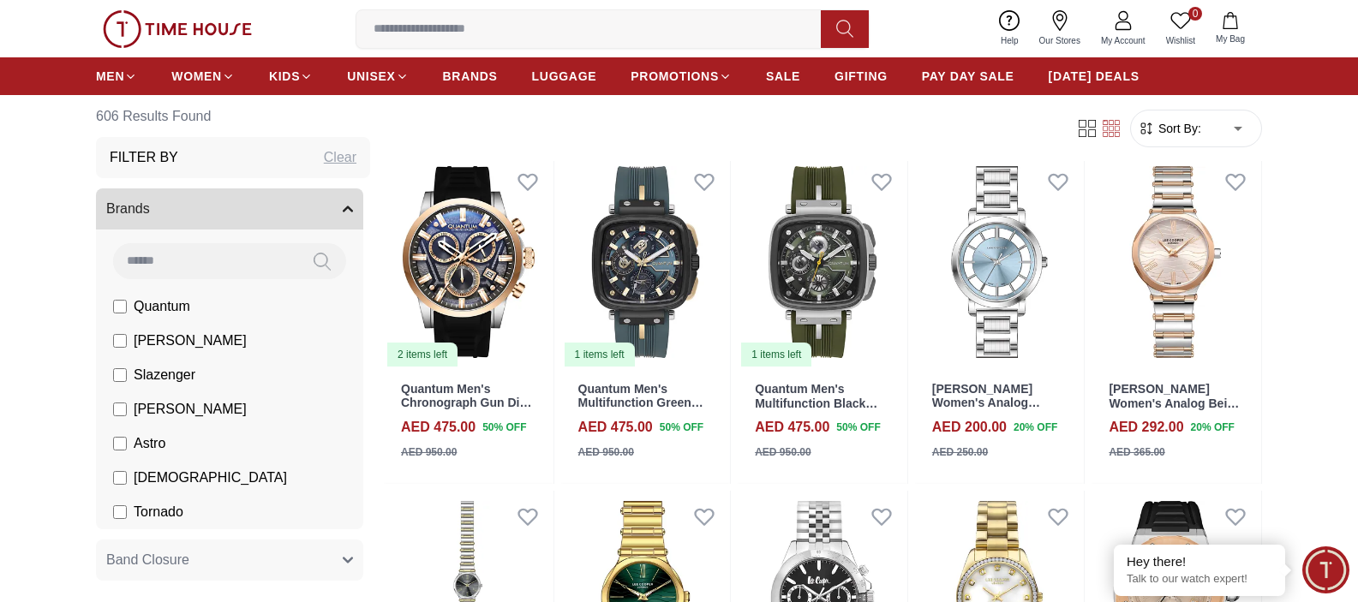
click at [1172, 136] on span "Sort By:" at bounding box center [1178, 128] width 46 height 17
click at [1172, 135] on span "Sort By:" at bounding box center [1178, 128] width 46 height 17
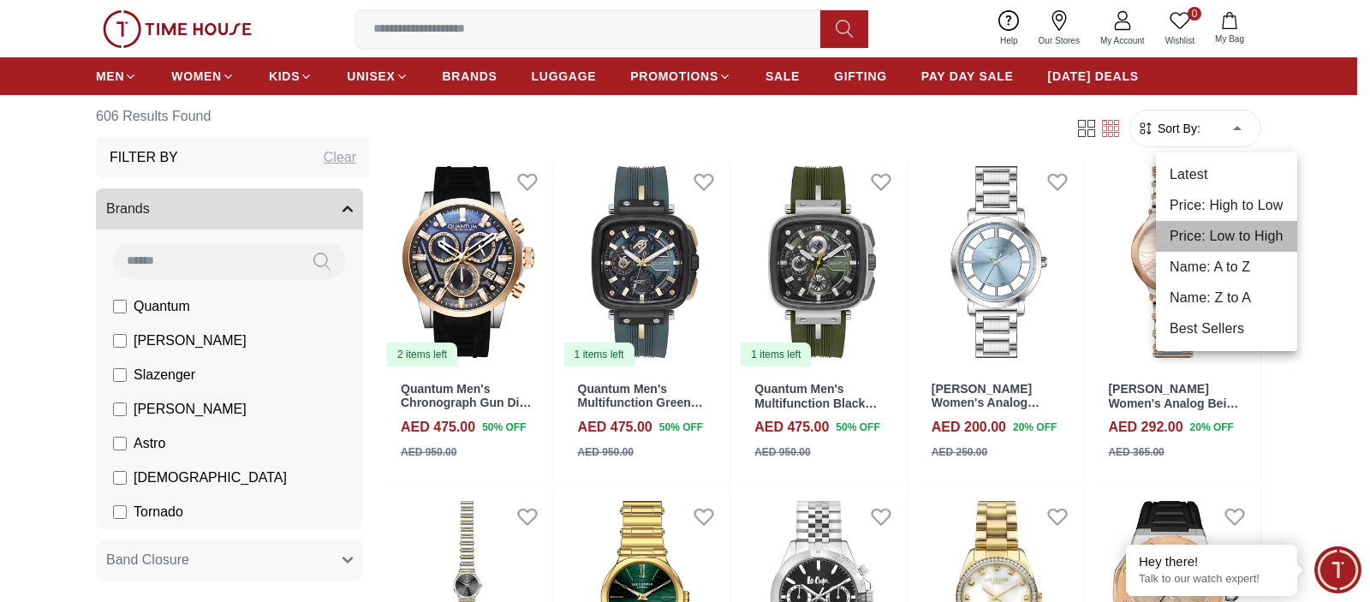
click at [1252, 236] on li "Price: Low to High" at bounding box center [1226, 236] width 141 height 31
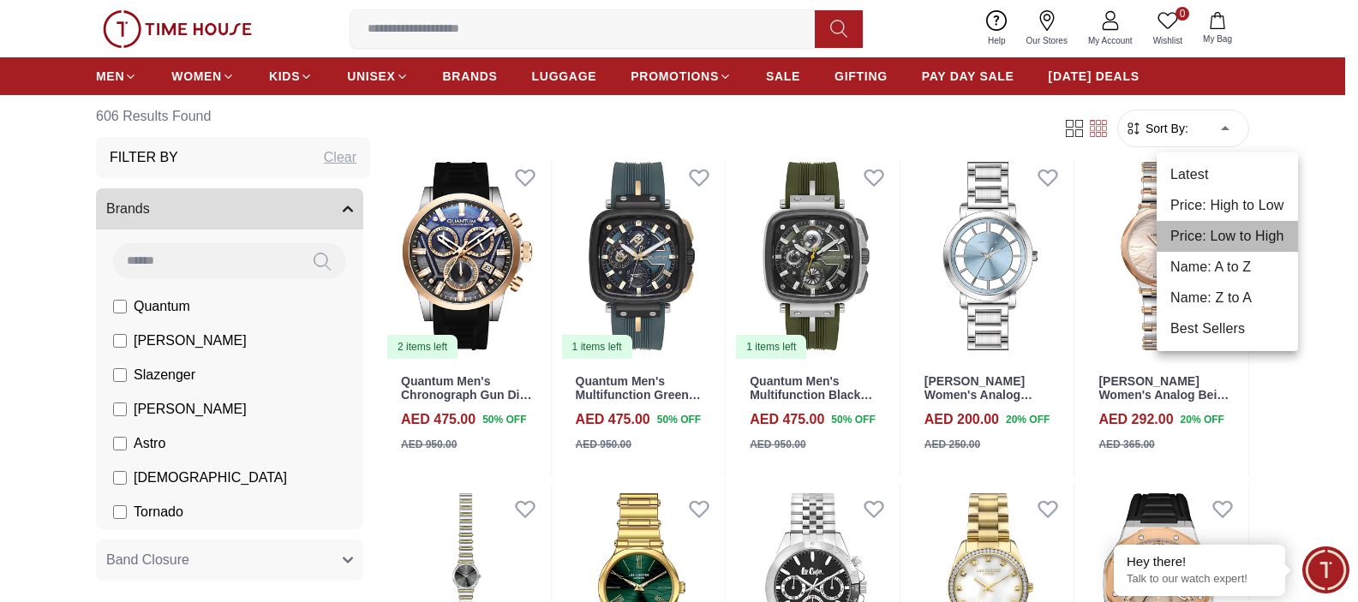
type input "*"
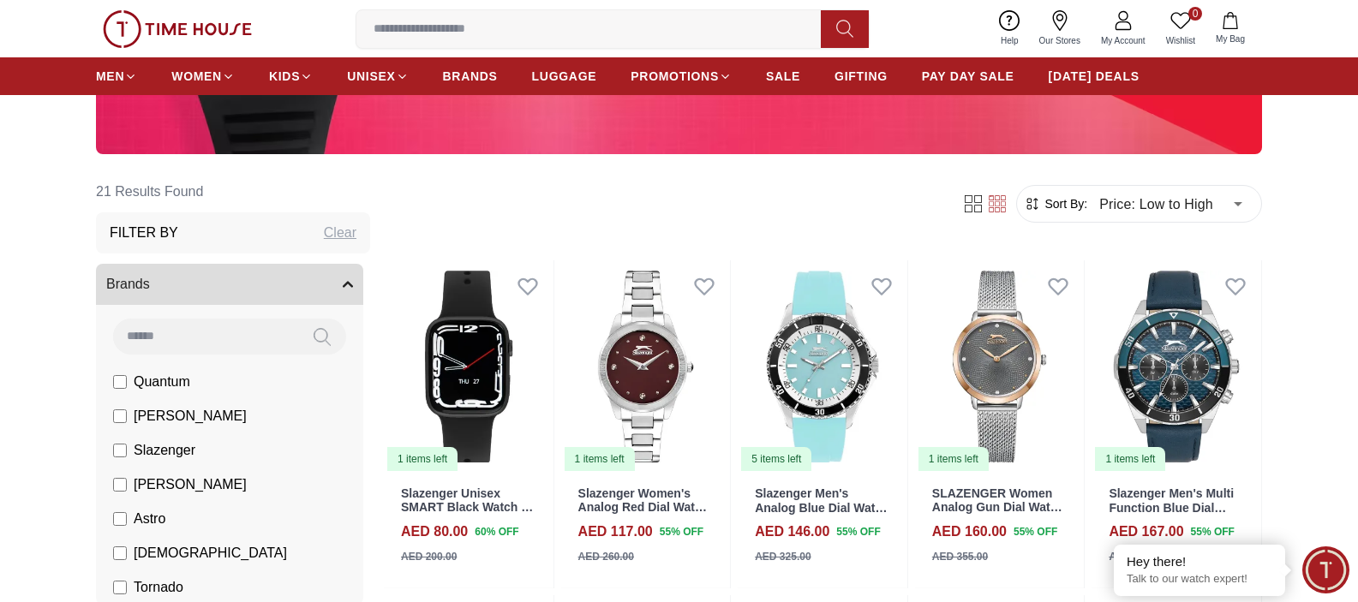
scroll to position [803, 0]
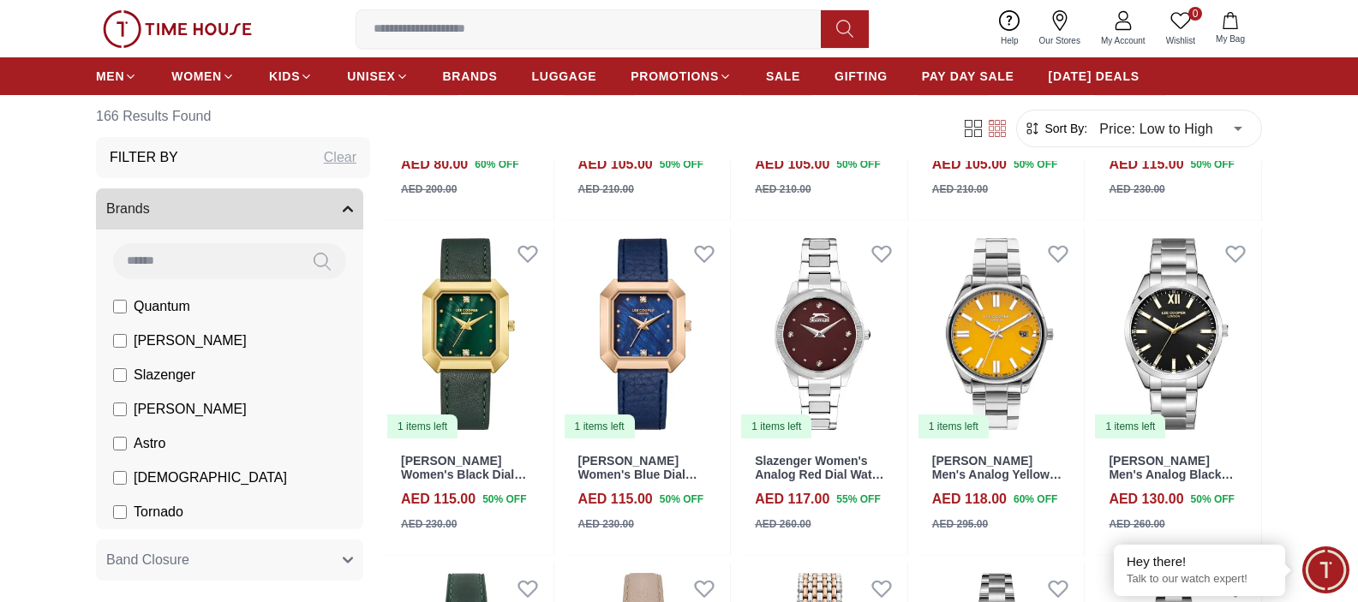
scroll to position [813, 0]
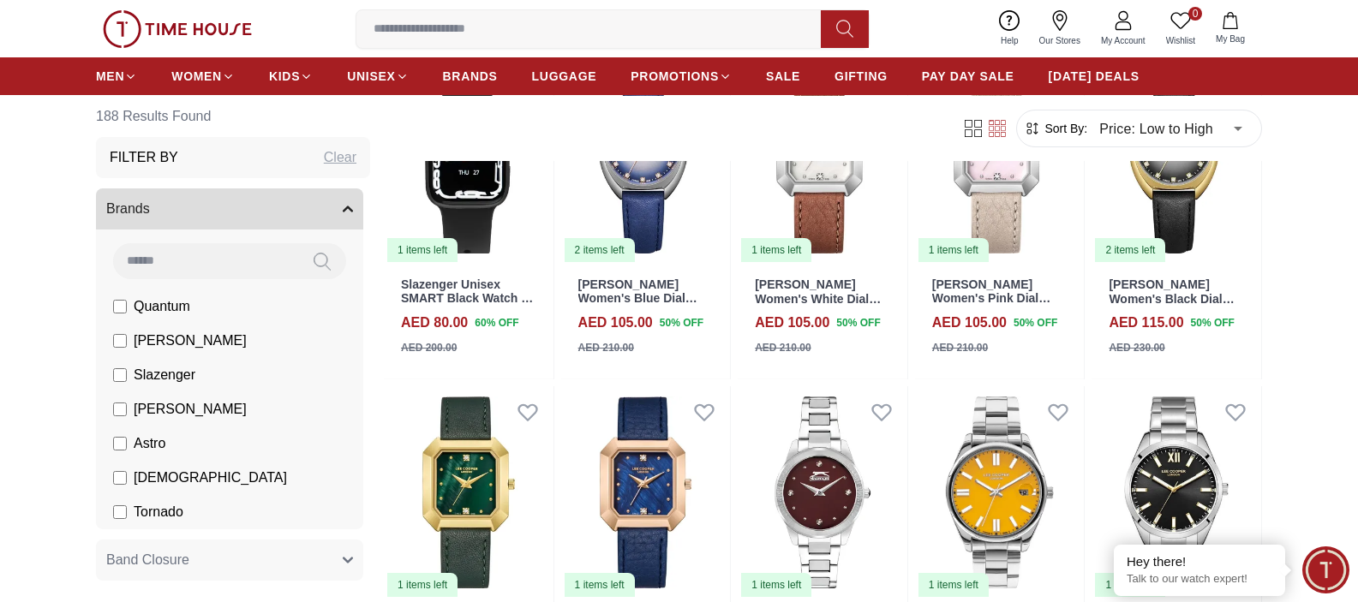
scroll to position [829, 0]
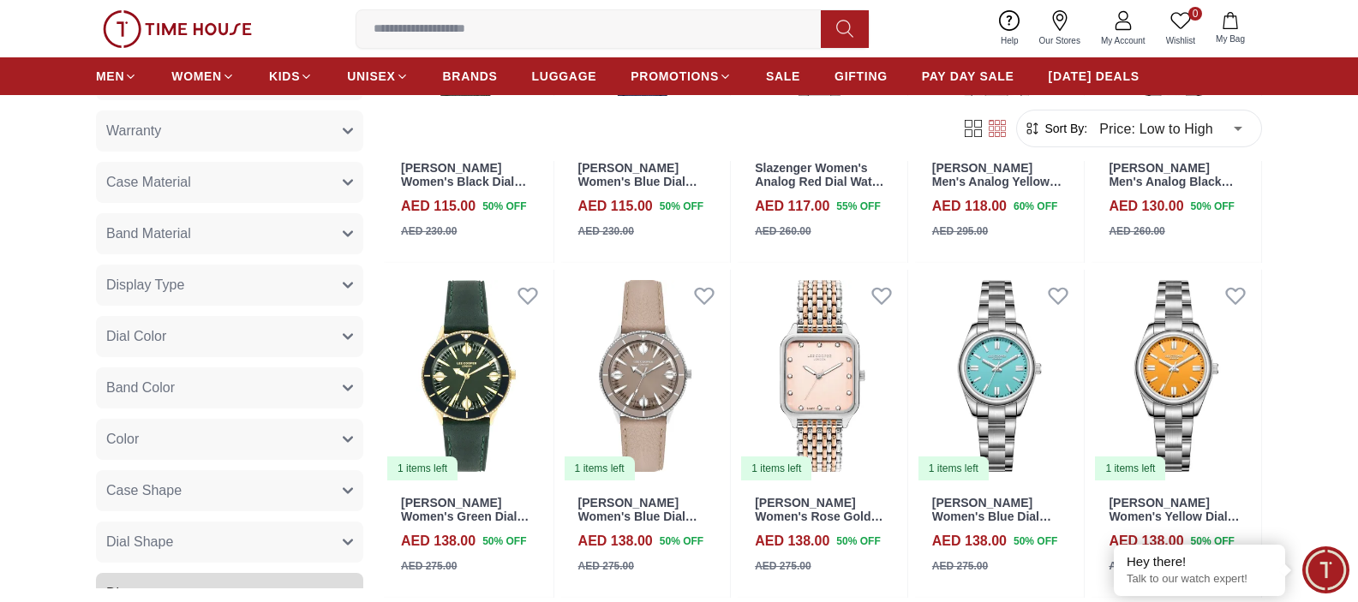
scroll to position [809, 0]
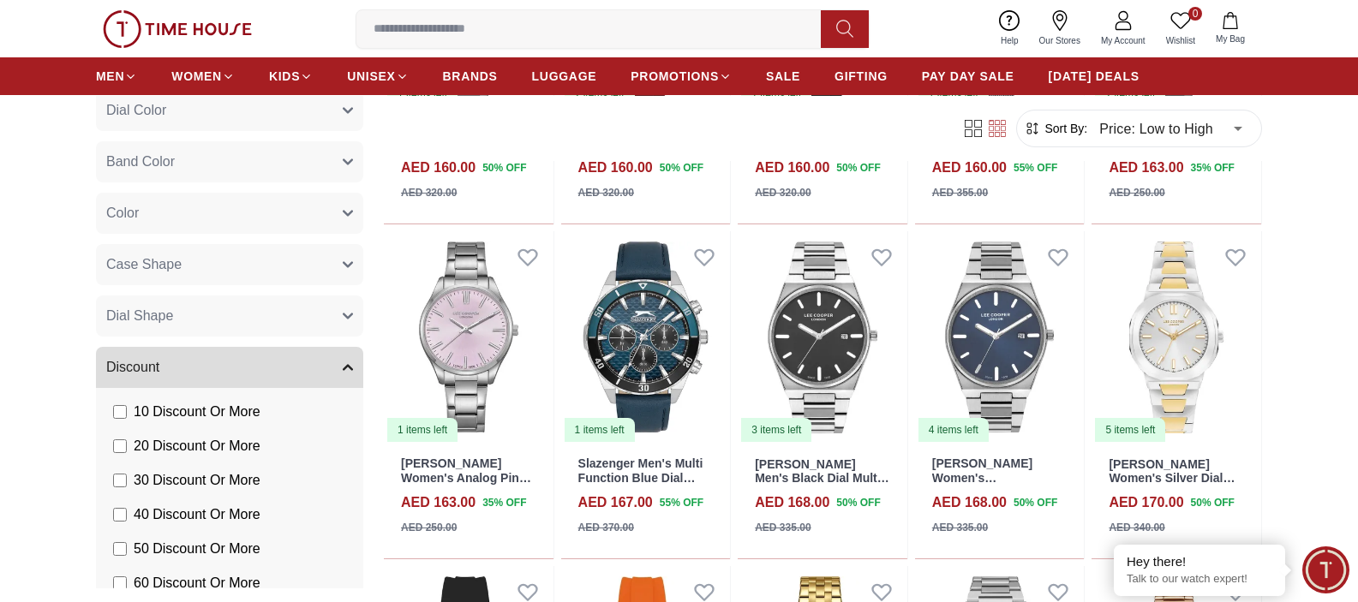
scroll to position [2818, 0]
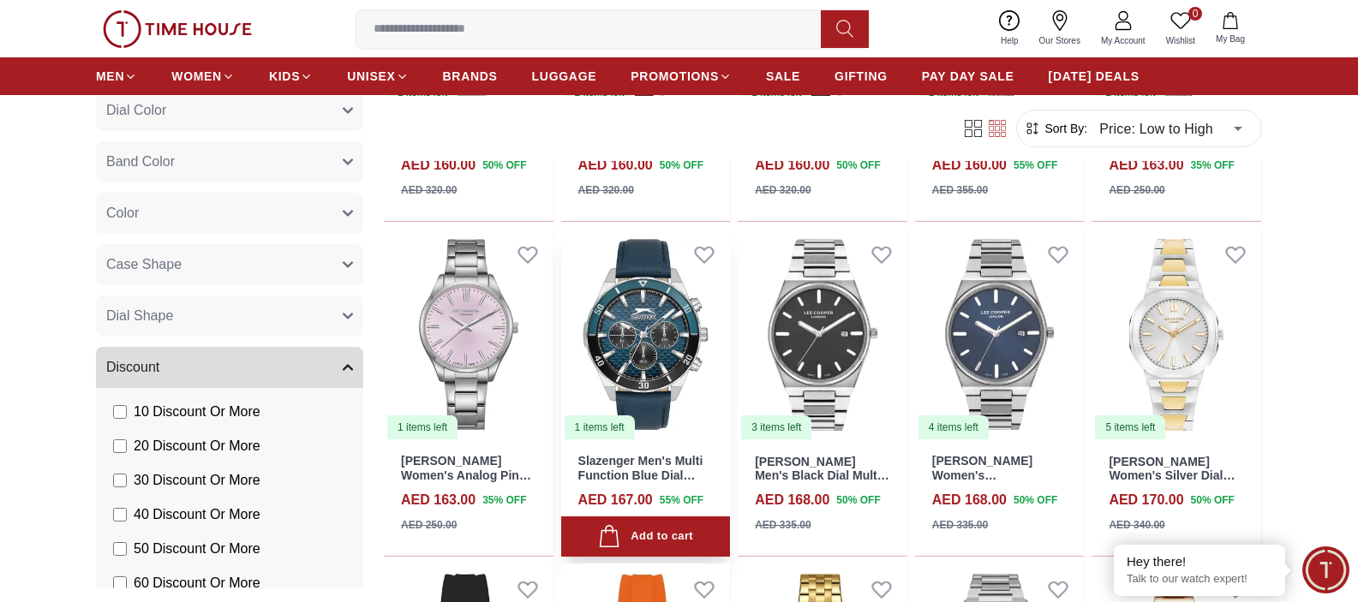
click at [653, 326] on img at bounding box center [646, 335] width 170 height 212
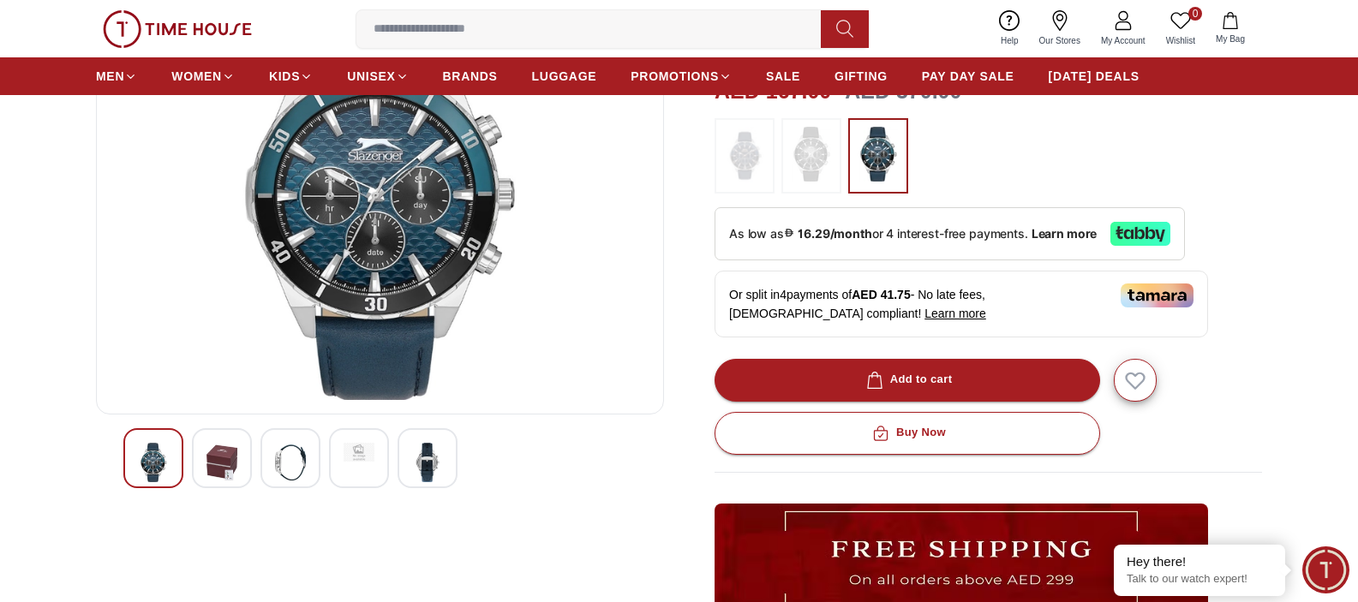
scroll to position [15, 0]
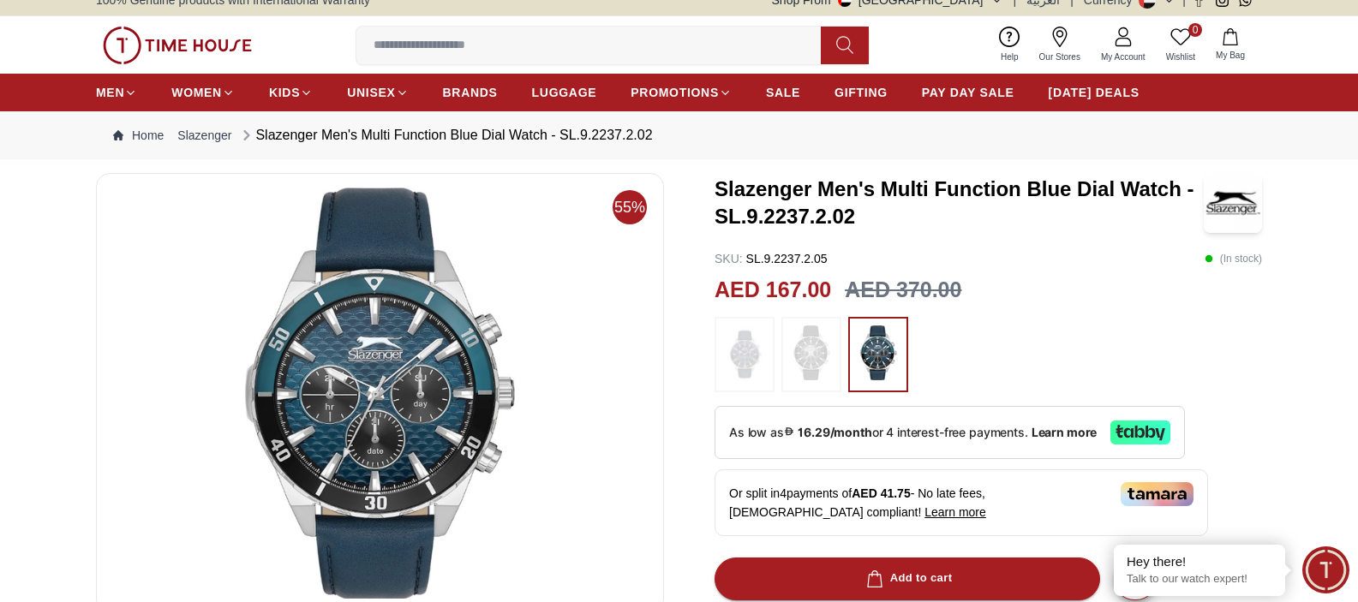
click at [741, 363] on img at bounding box center [744, 354] width 43 height 58
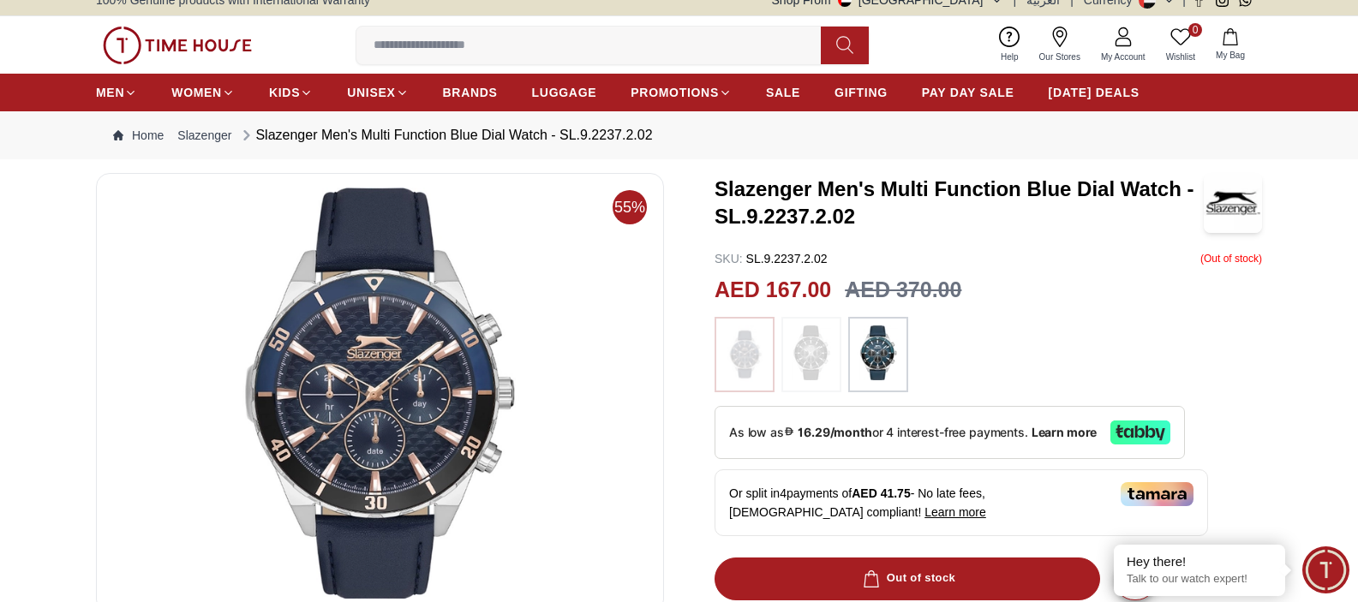
click at [757, 364] on img at bounding box center [744, 354] width 43 height 58
click at [812, 360] on img at bounding box center [811, 352] width 43 height 55
